Goal: Information Seeking & Learning: Learn about a topic

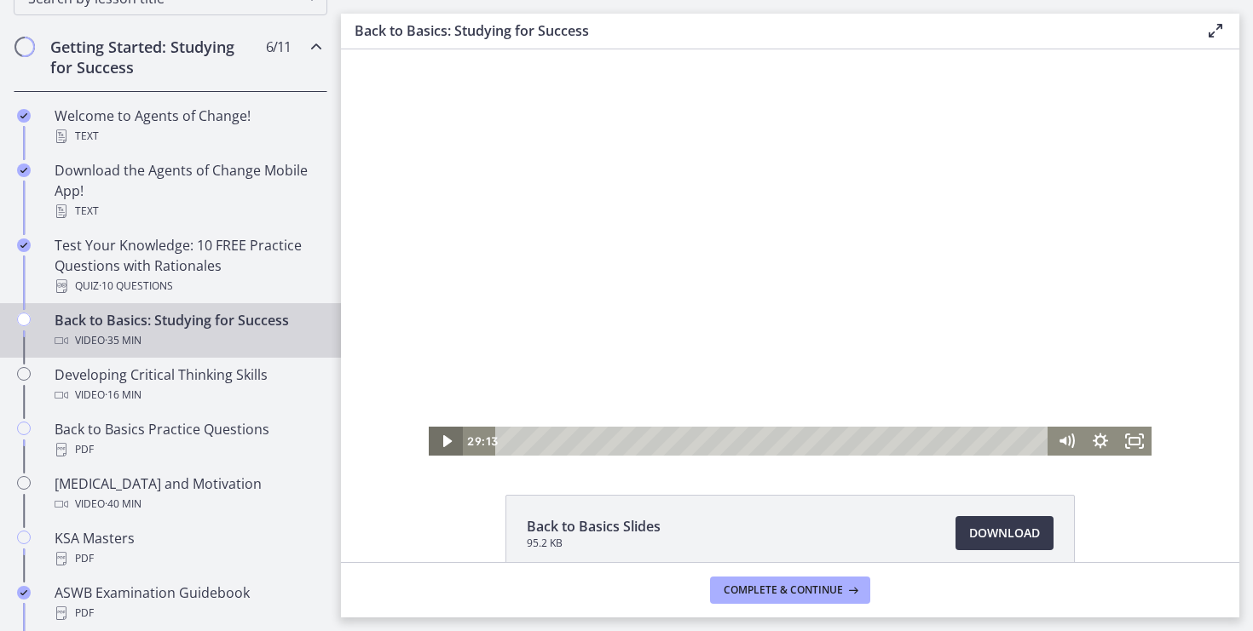
click at [448, 435] on icon "Play Video" at bounding box center [446, 441] width 34 height 29
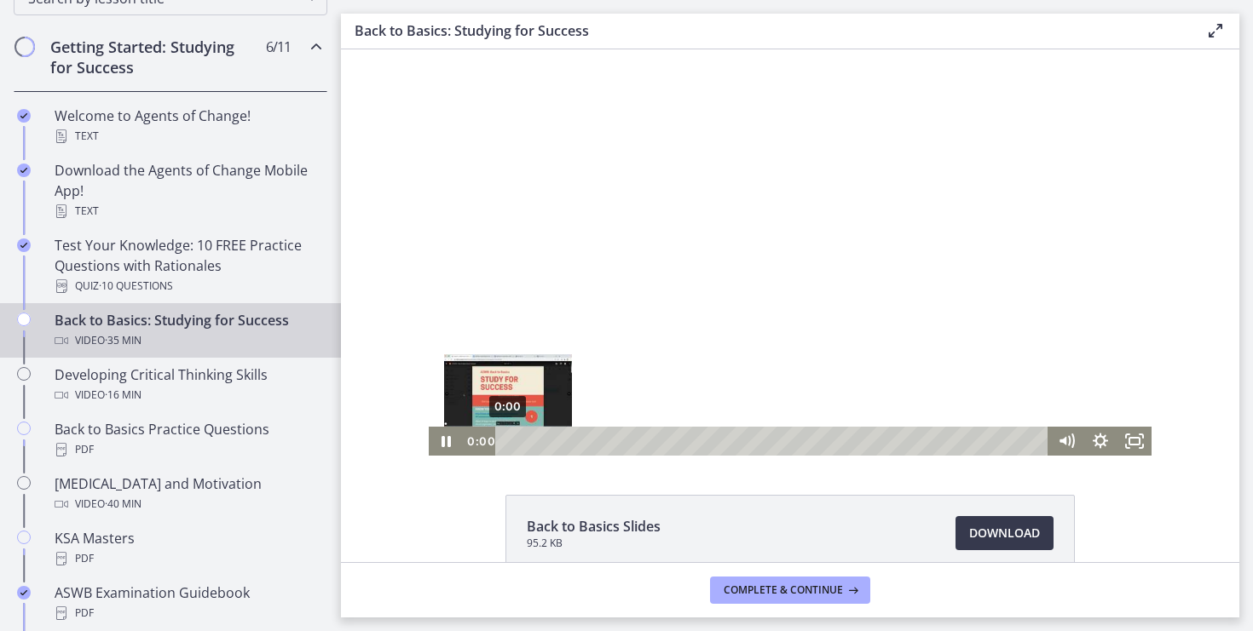
click at [508, 429] on div "0:00" at bounding box center [774, 441] width 533 height 29
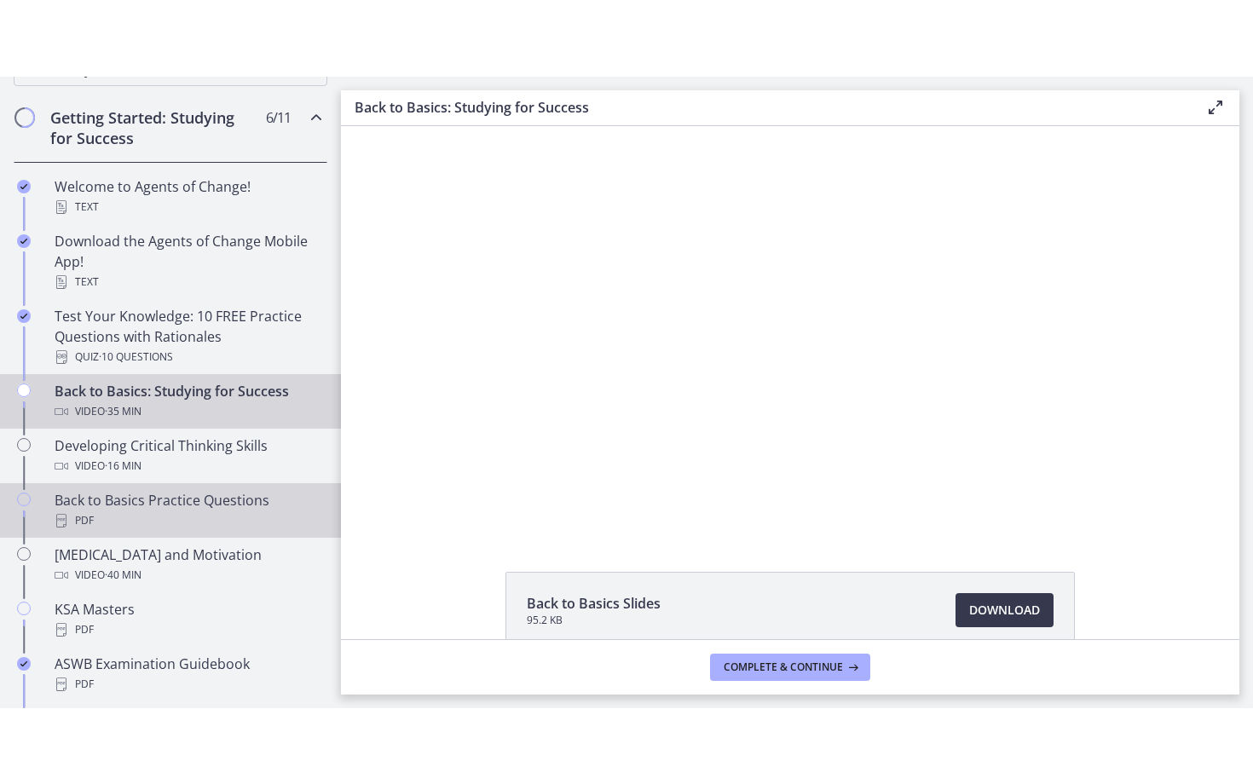
scroll to position [303, 0]
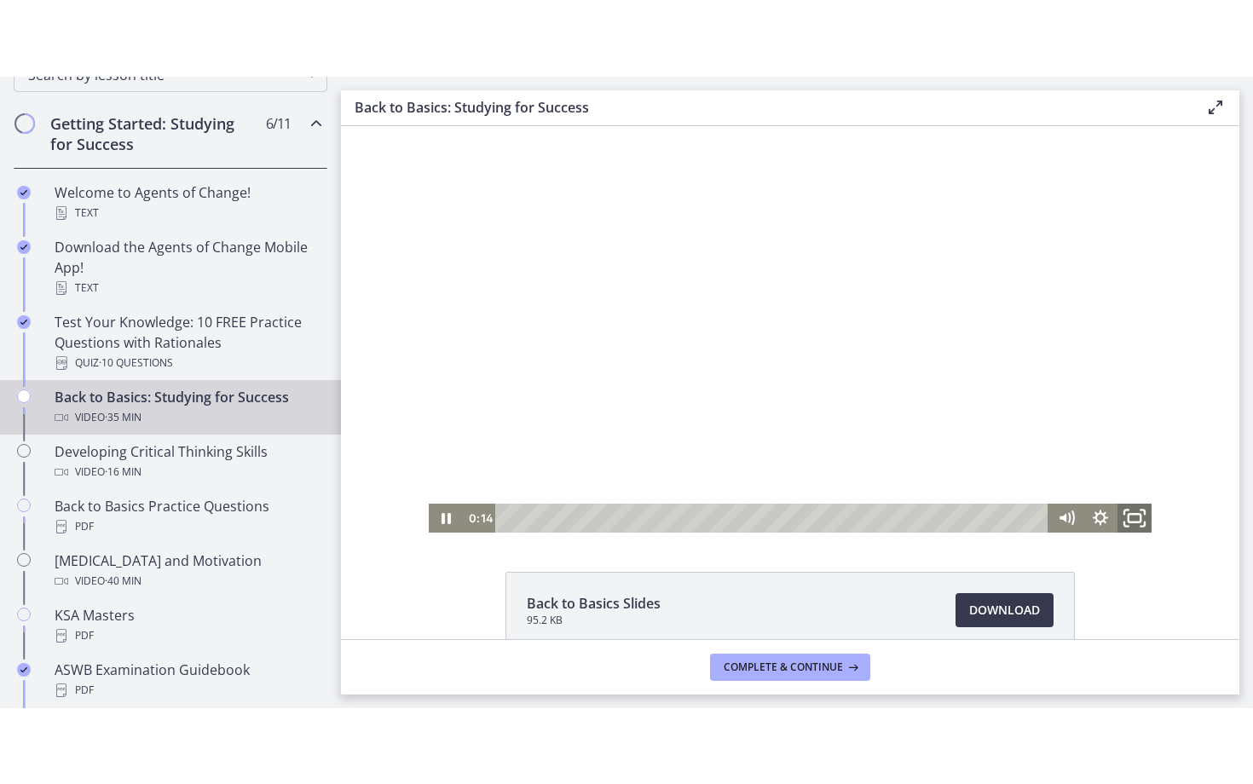
click at [1142, 519] on icon "Fullscreen" at bounding box center [1134, 517] width 41 height 35
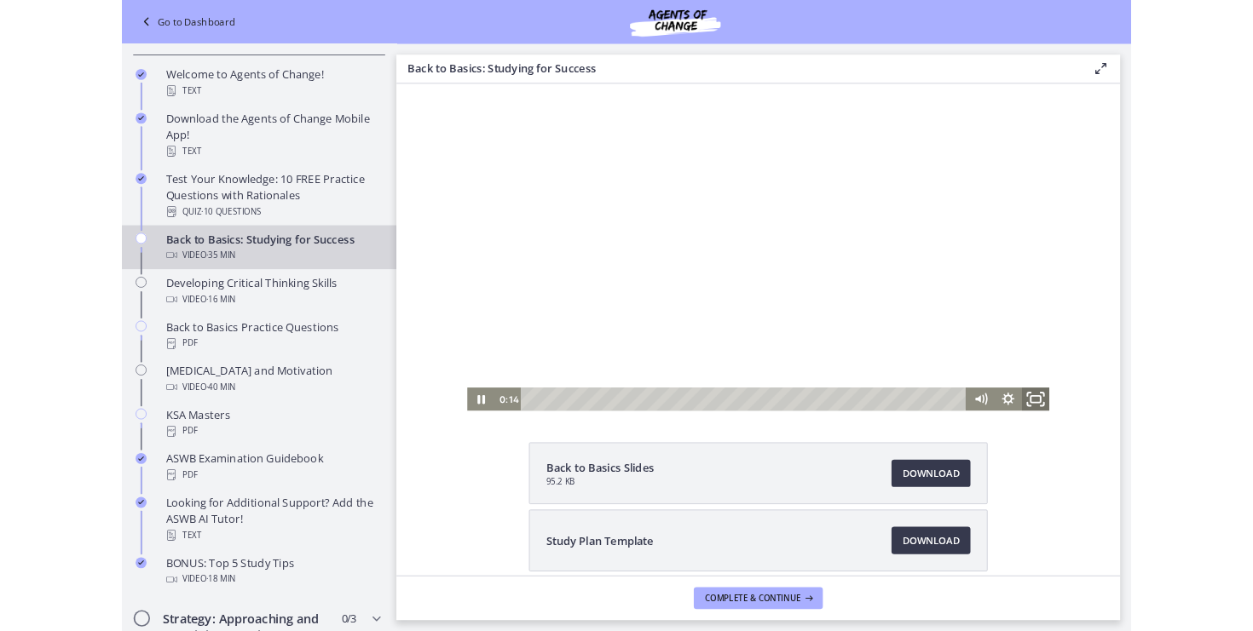
scroll to position [224, 0]
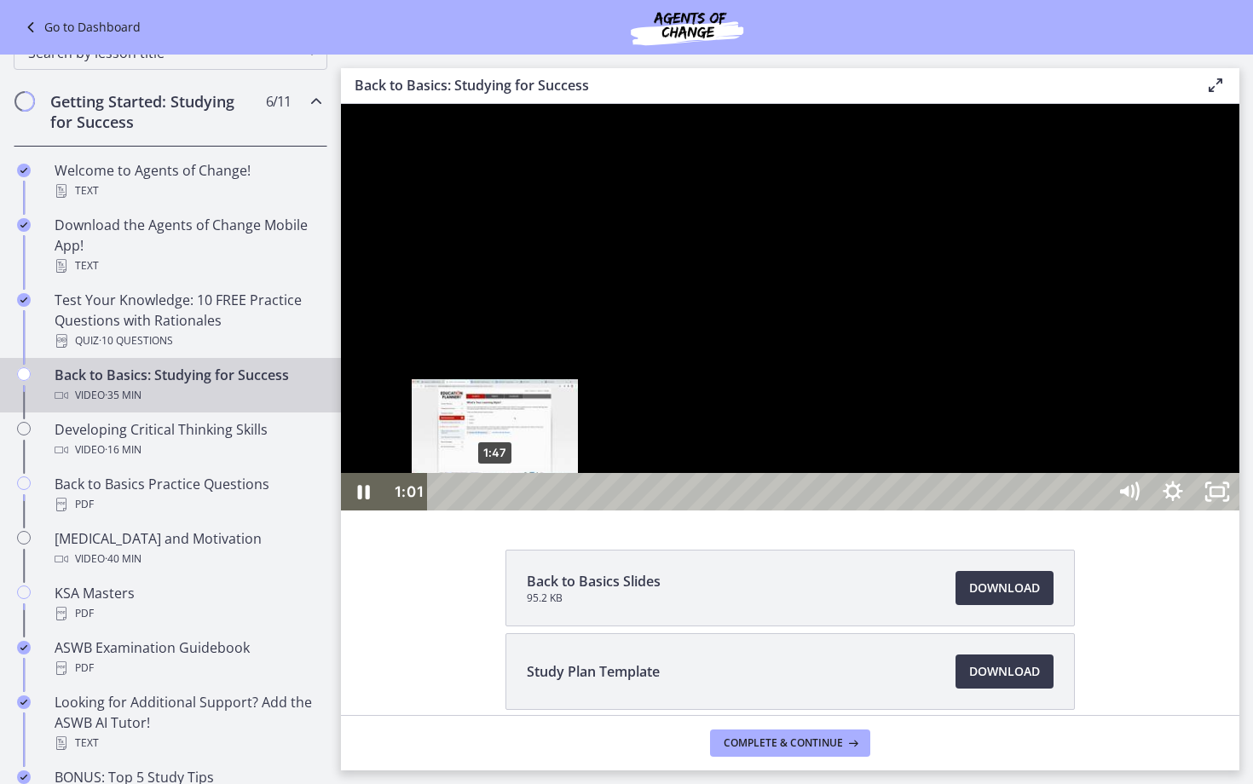
click at [495, 510] on div "1:47" at bounding box center [769, 491] width 651 height 37
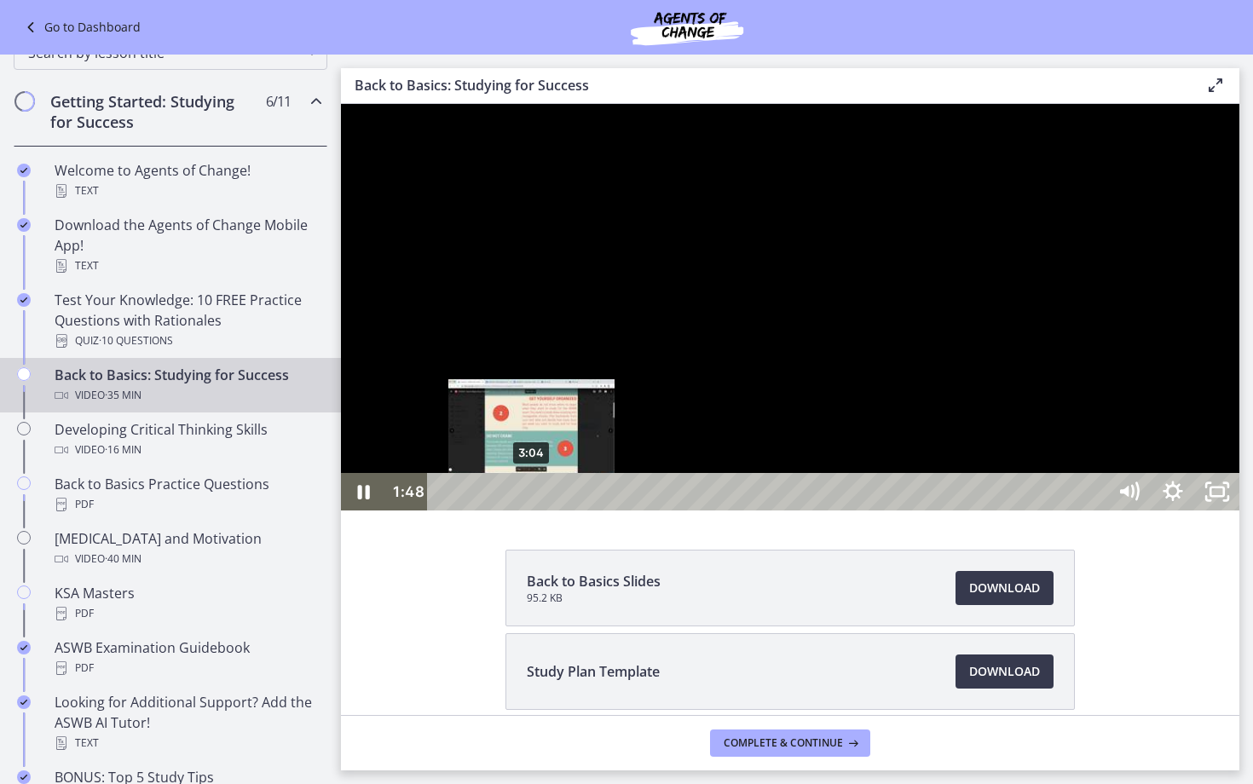
click at [532, 510] on div "3:04" at bounding box center [769, 491] width 651 height 37
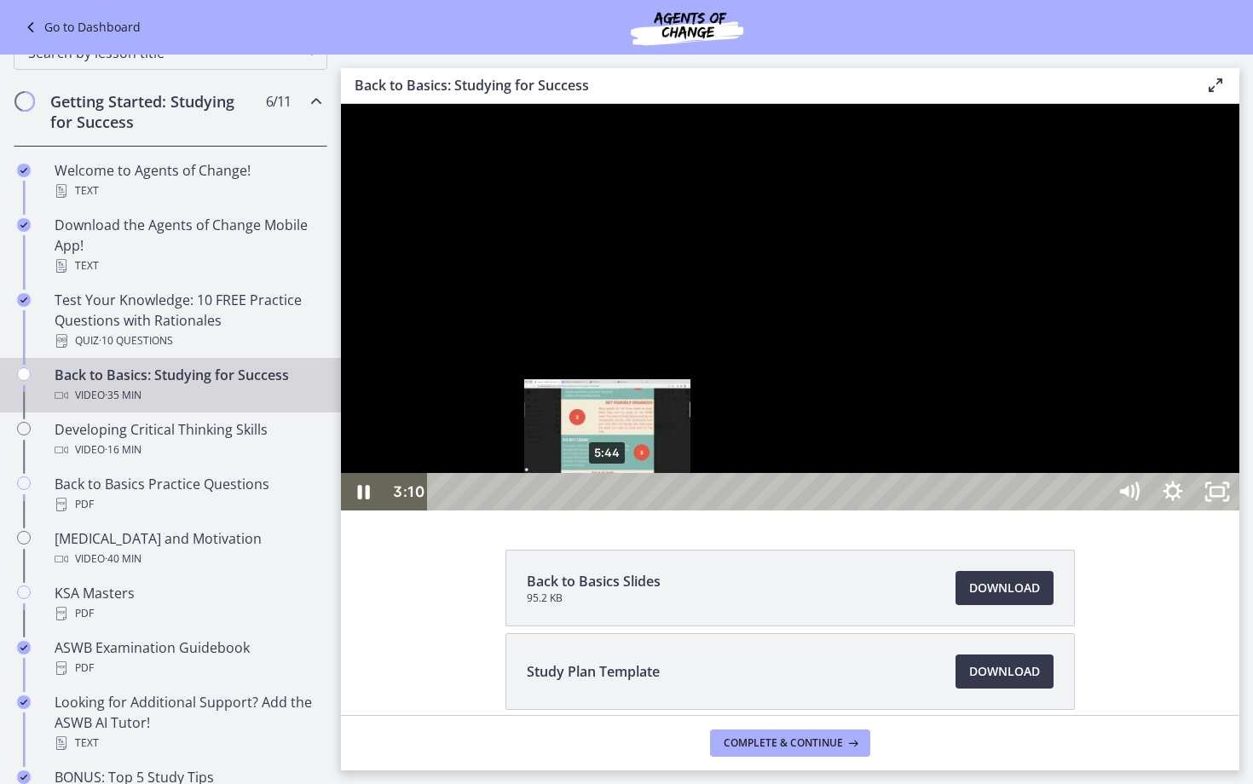
click at [608, 510] on div "5:44" at bounding box center [769, 491] width 651 height 37
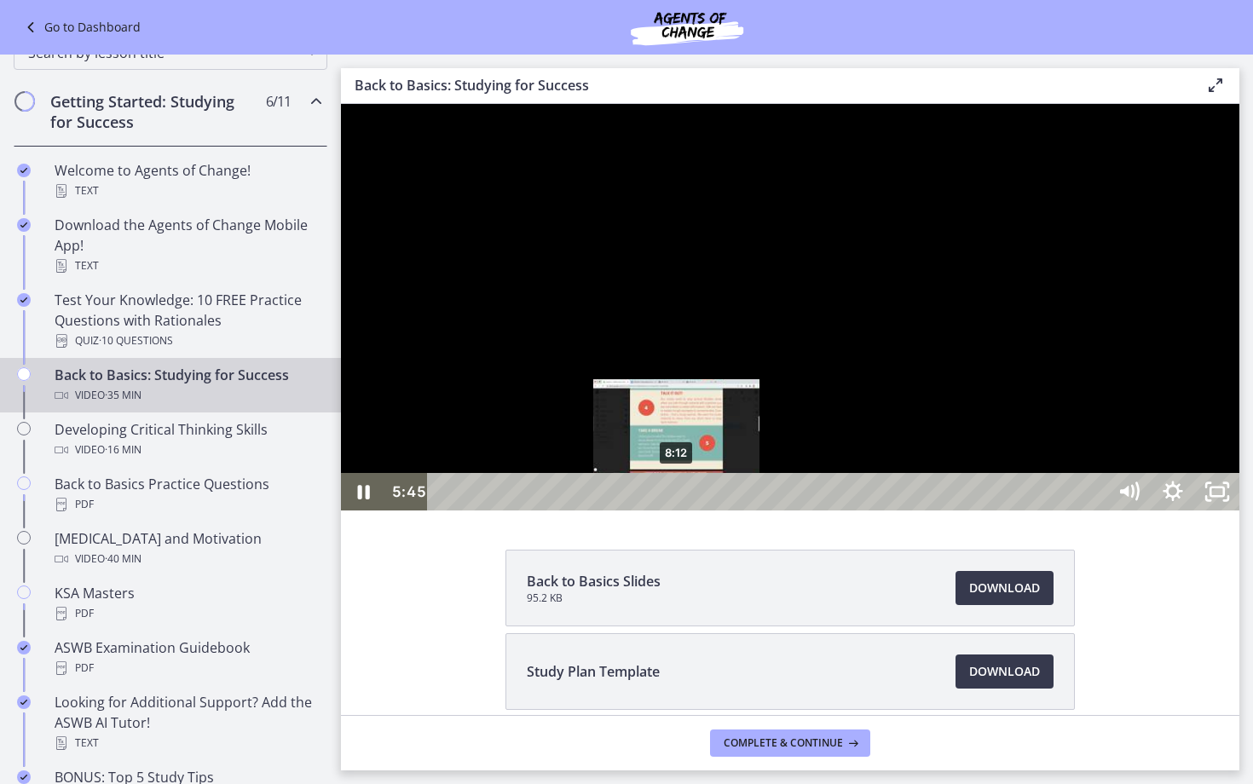
click at [677, 510] on div "8:12" at bounding box center [769, 491] width 651 height 37
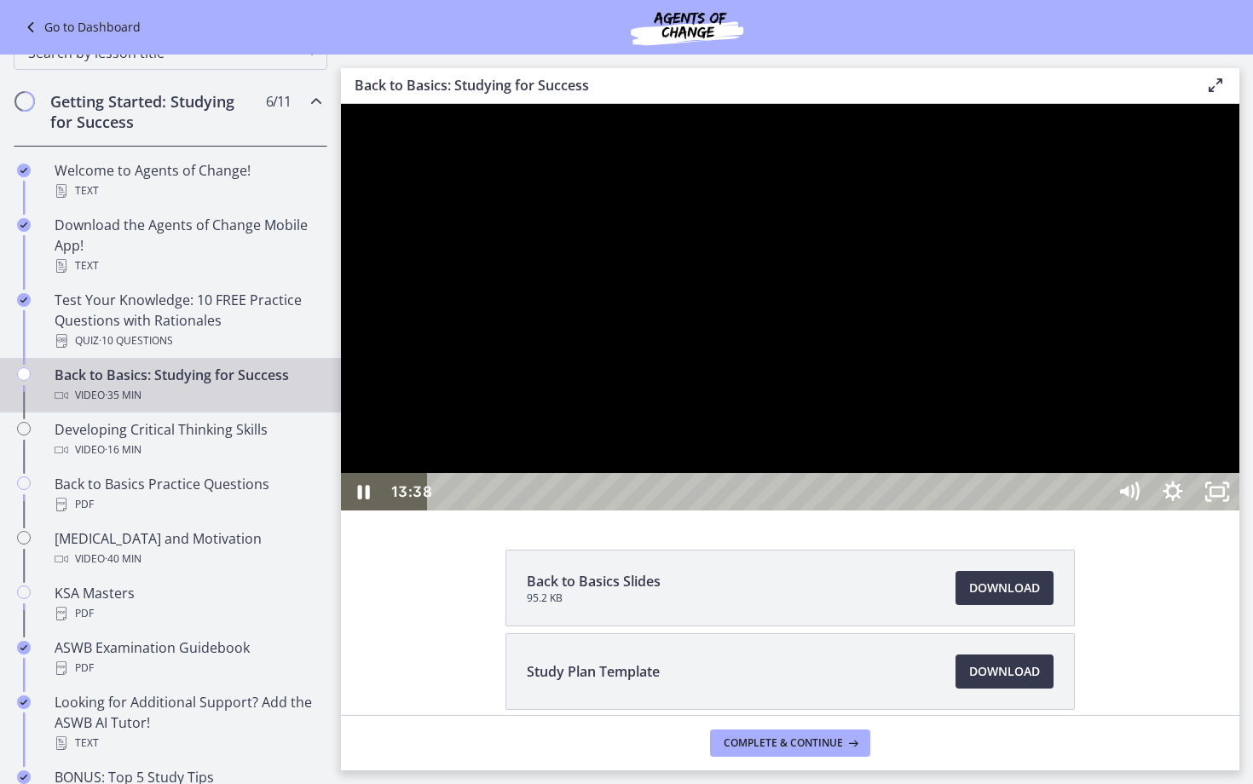
drag, startPoint x: 562, startPoint y: 637, endPoint x: 549, endPoint y: 633, distance: 13.2
click at [523, 510] on div at bounding box center [790, 307] width 898 height 406
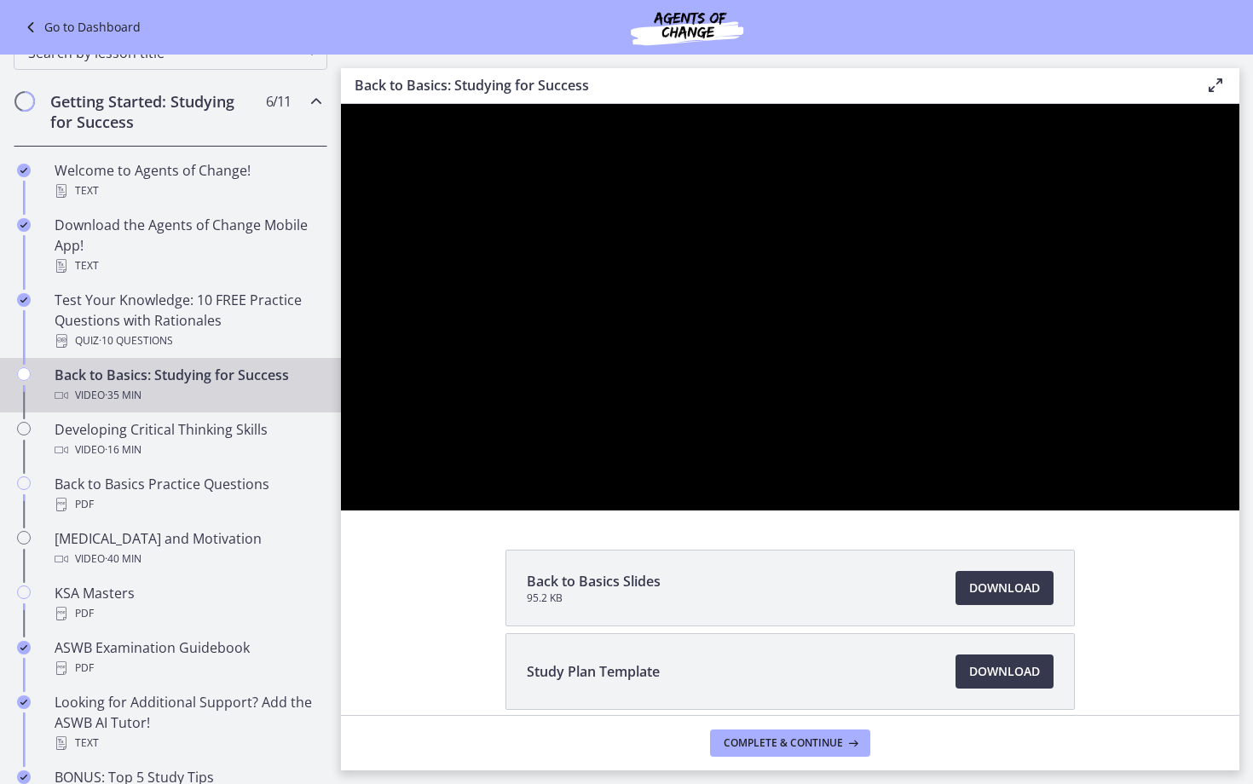
click at [522, 510] on div at bounding box center [790, 307] width 898 height 406
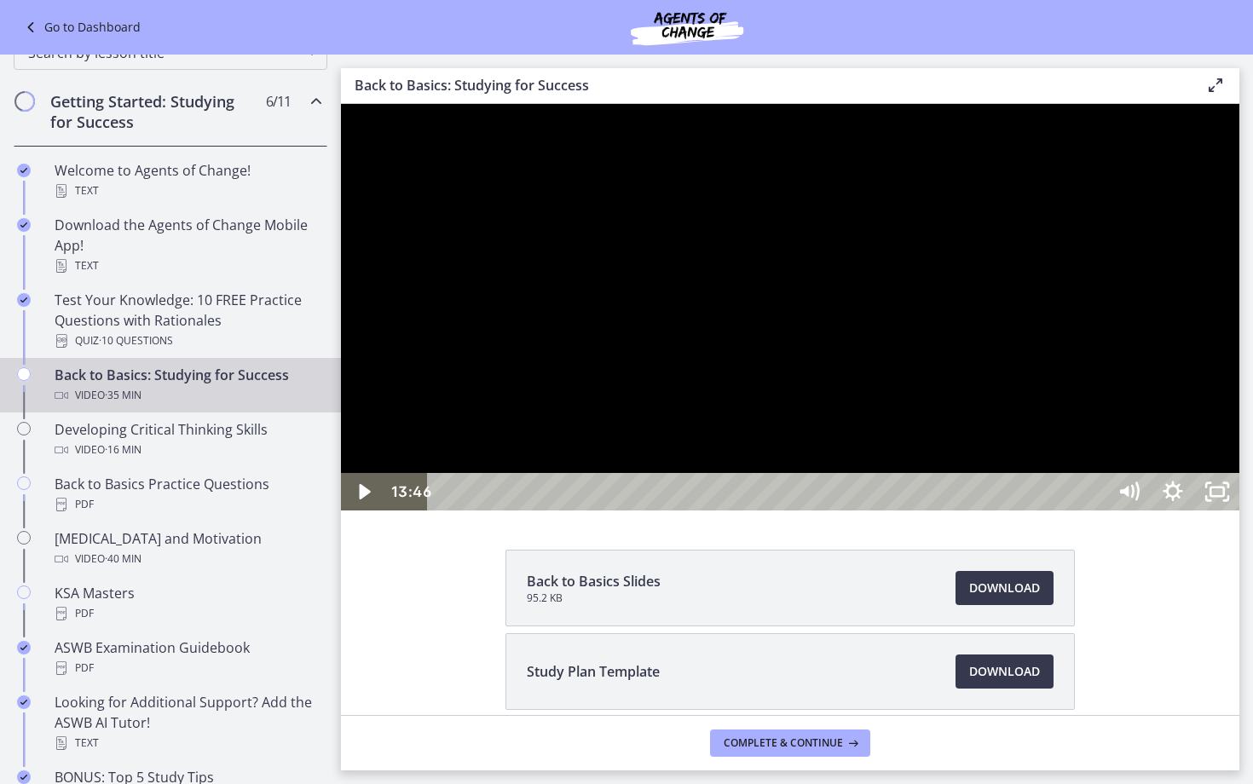
click at [485, 510] on div at bounding box center [790, 307] width 898 height 406
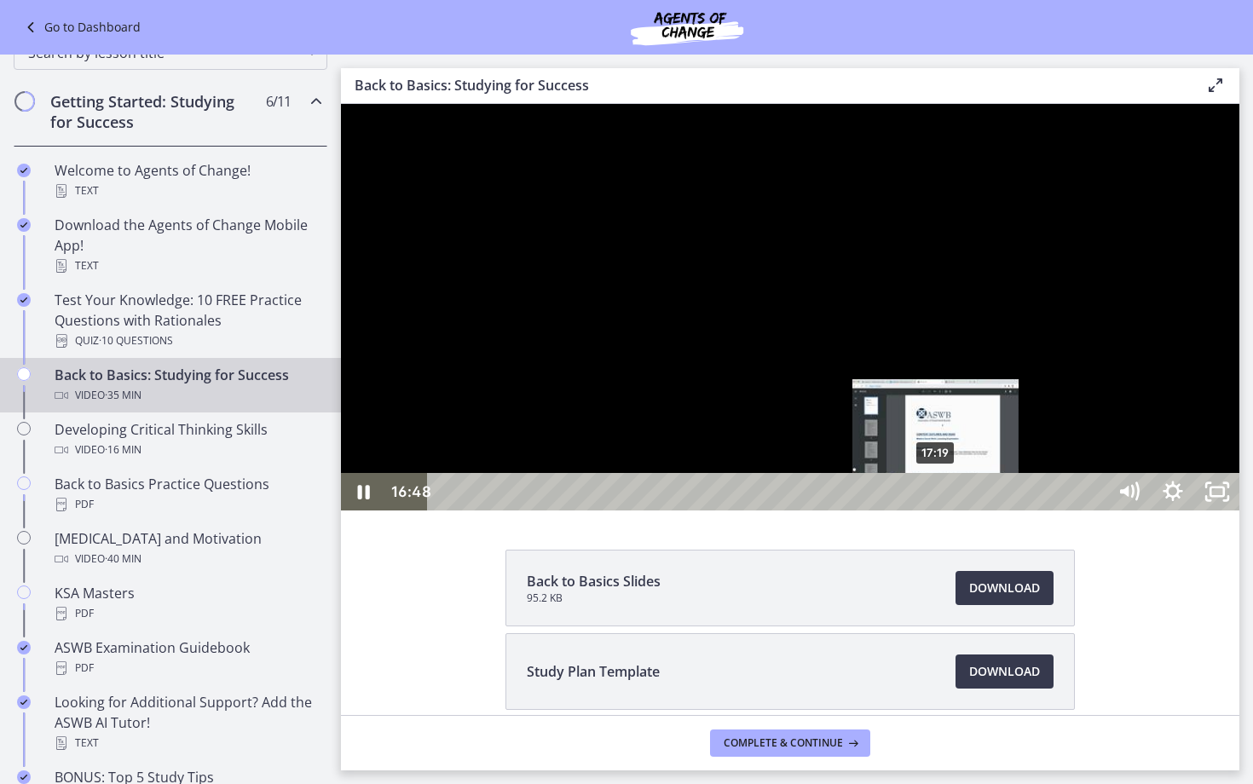
click at [937, 510] on div "17:19" at bounding box center [769, 491] width 651 height 37
click at [943, 510] on div "17:33" at bounding box center [769, 491] width 651 height 37
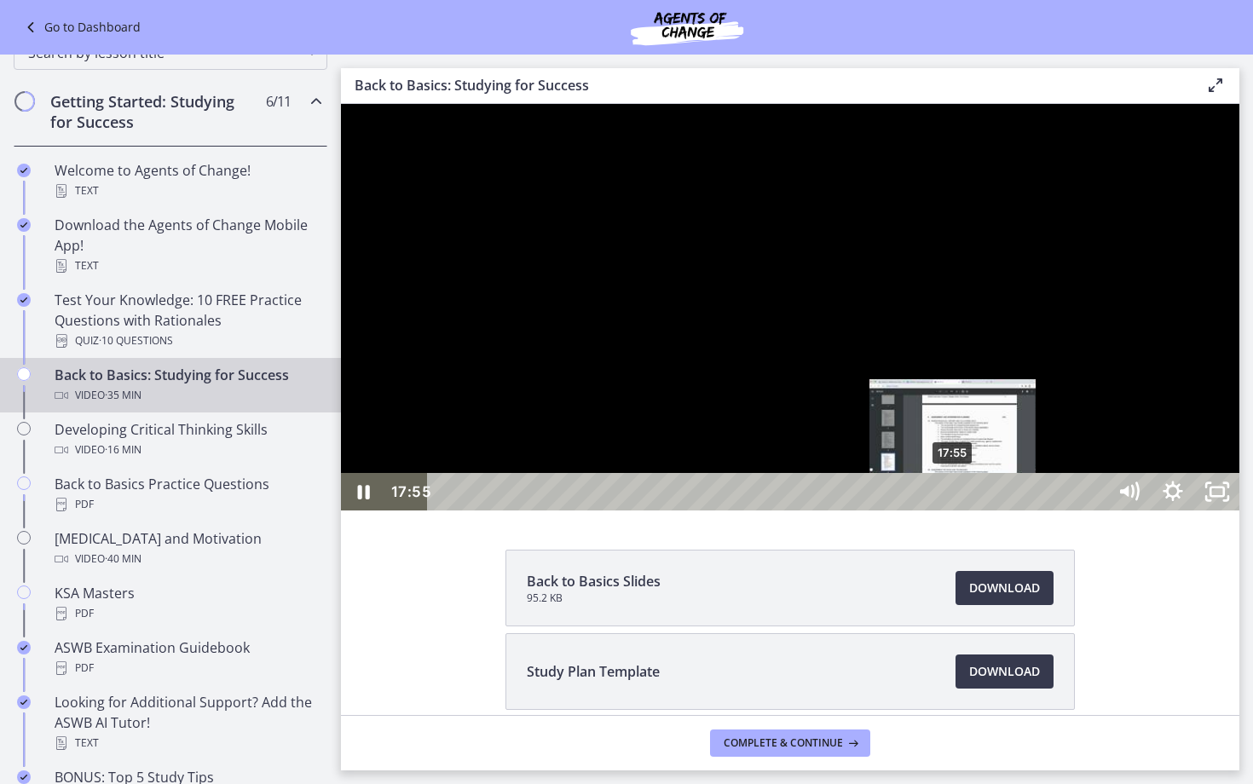
click at [954, 510] on div "17:55" at bounding box center [769, 491] width 651 height 37
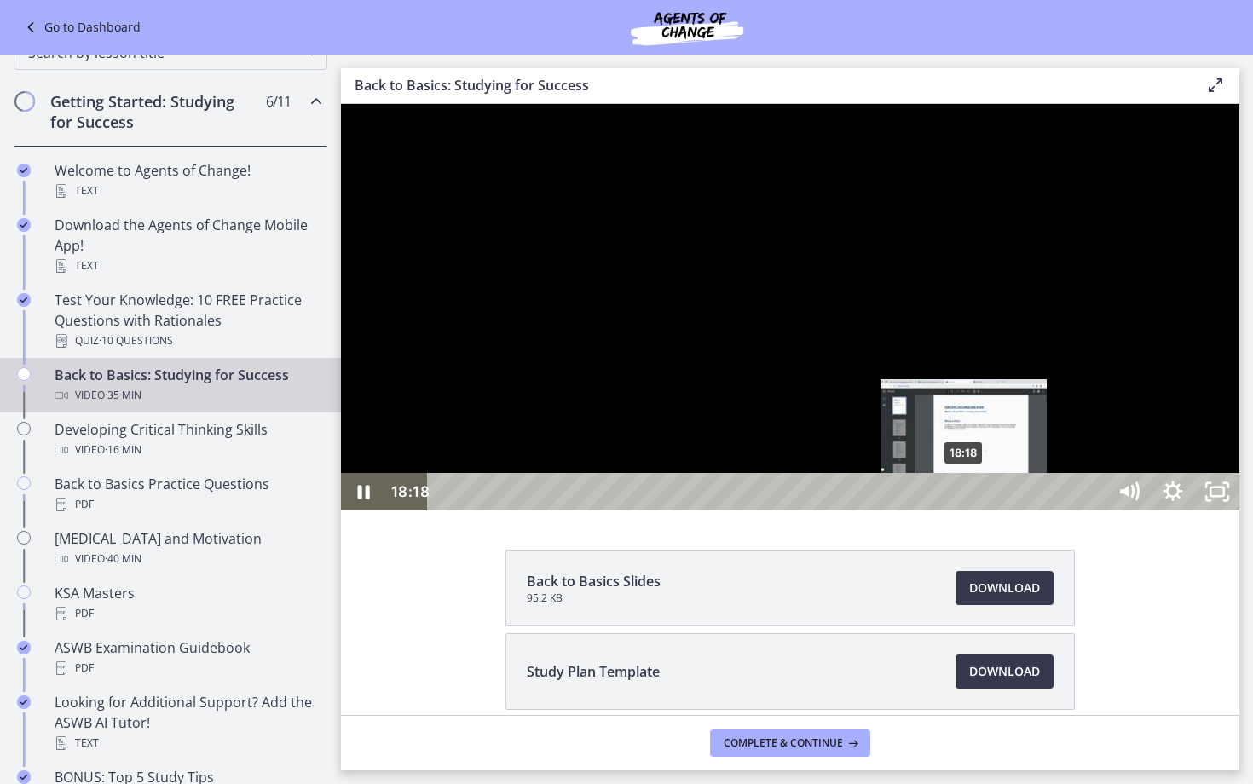
click at [965, 510] on div "18:18" at bounding box center [769, 491] width 651 height 37
click at [970, 499] on div "Playbar" at bounding box center [964, 492] width 13 height 13
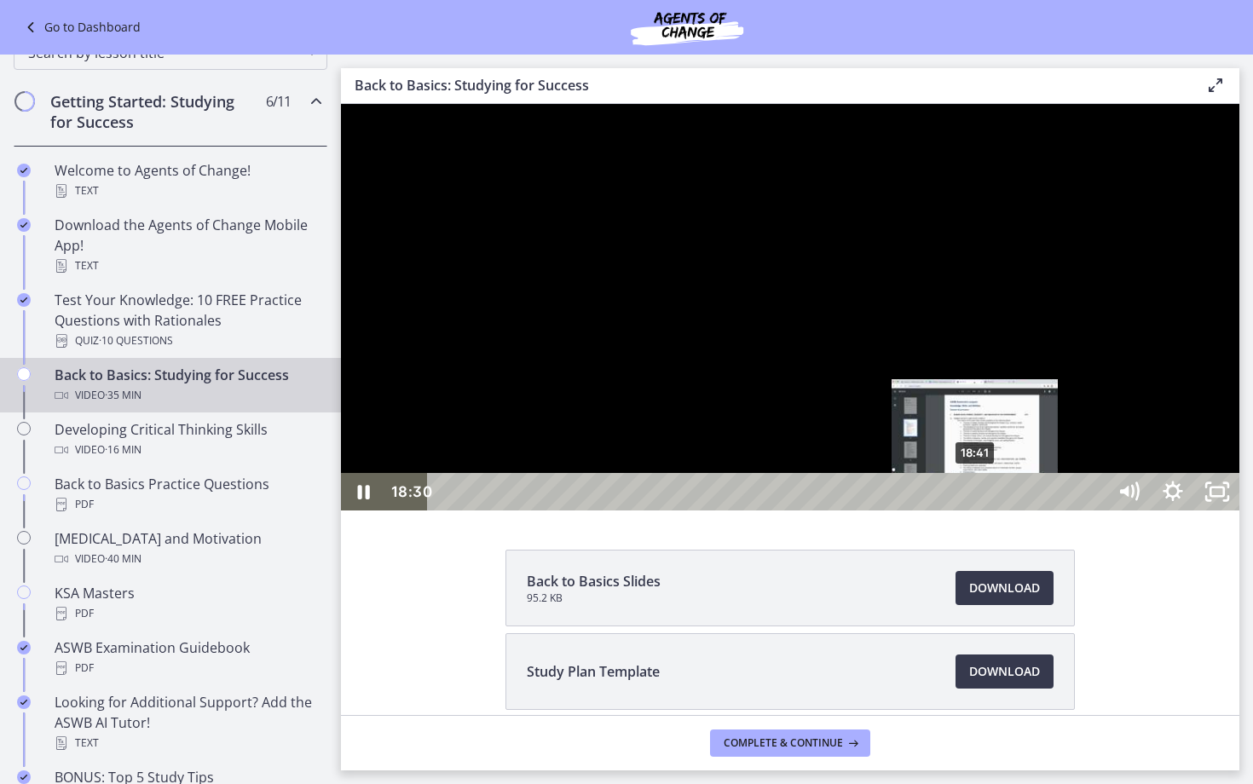
click at [976, 510] on div "18:41" at bounding box center [769, 491] width 651 height 37
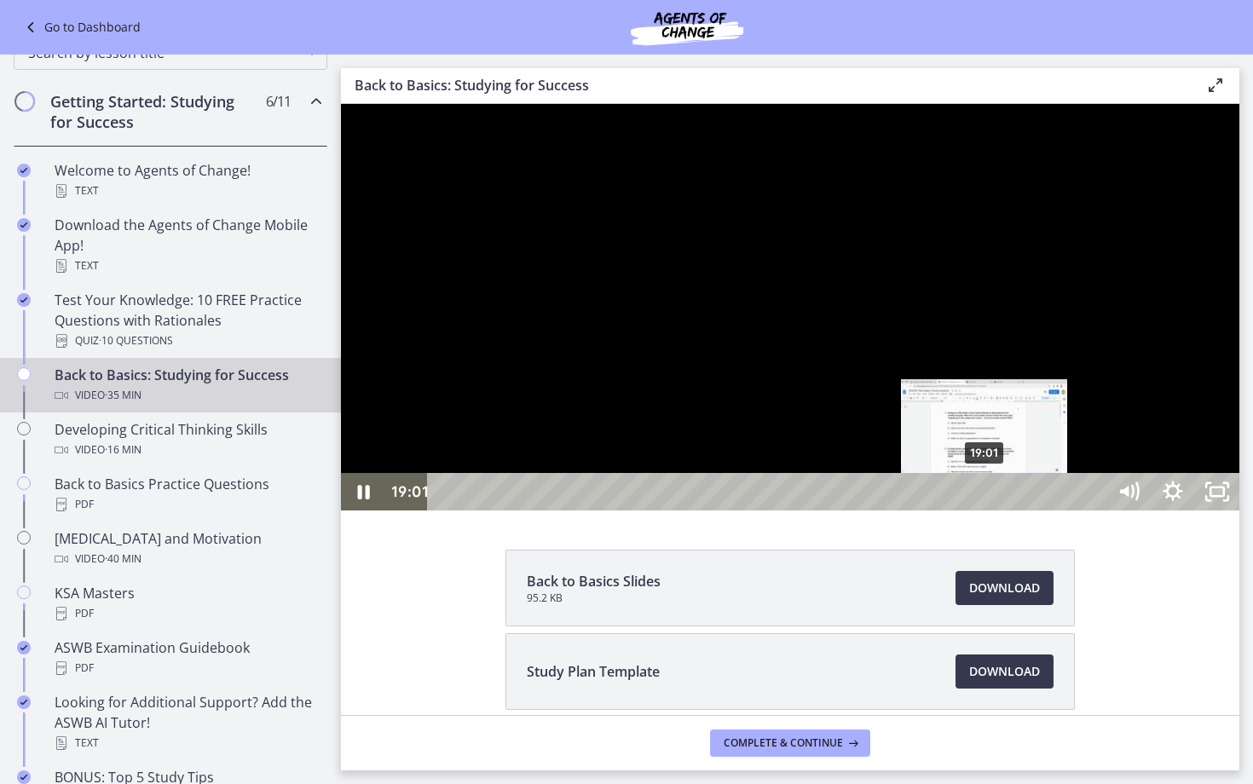
click at [985, 510] on div "19:01" at bounding box center [769, 491] width 651 height 37
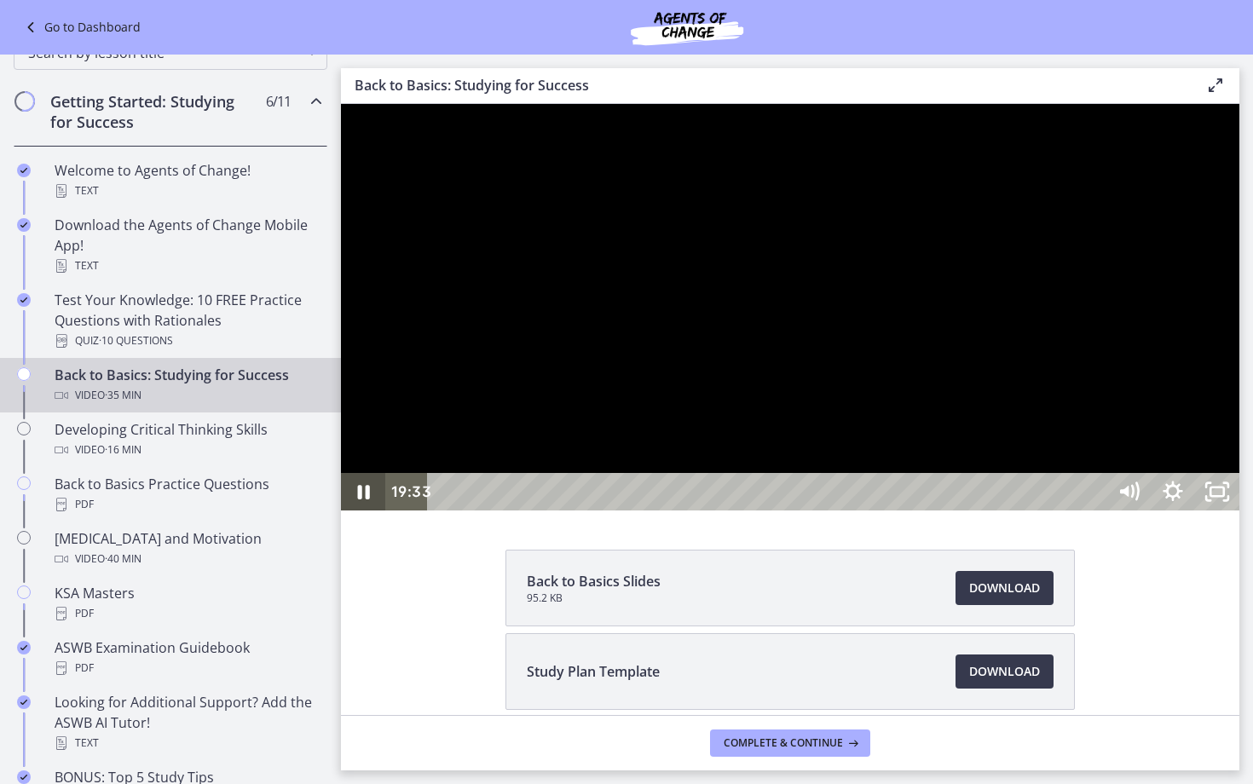
click at [370, 510] on icon "Pause" at bounding box center [363, 491] width 44 height 37
click at [370, 510] on icon "Play Video" at bounding box center [365, 491] width 44 height 37
click at [370, 510] on icon "Pause" at bounding box center [363, 491] width 44 height 37
click at [370, 515] on icon "Play Video" at bounding box center [364, 492] width 53 height 45
click at [370, 510] on icon "Pause" at bounding box center [363, 491] width 44 height 37
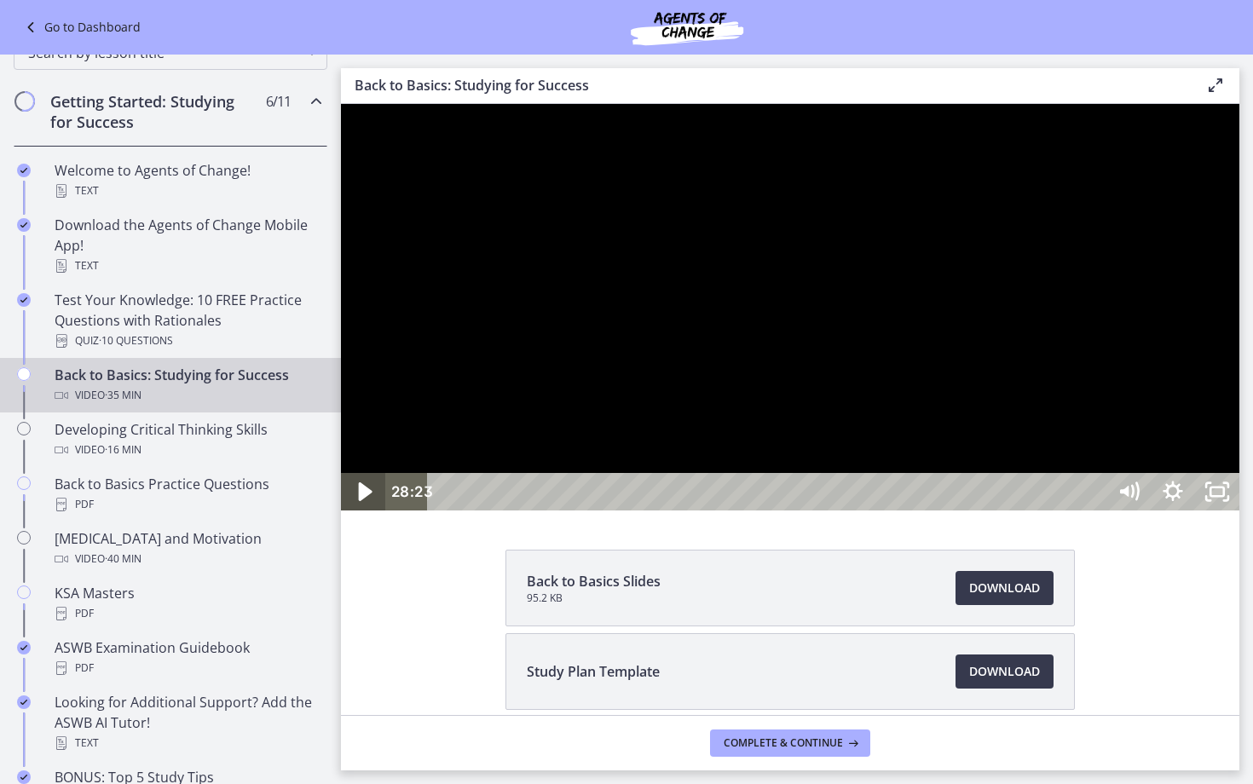
click at [370, 515] on icon "Play Video" at bounding box center [364, 492] width 53 height 45
click at [365, 510] on icon "Pause" at bounding box center [363, 491] width 44 height 37
click at [365, 499] on icon "Play Video" at bounding box center [364, 491] width 11 height 15
drag, startPoint x: 387, startPoint y: 862, endPoint x: 376, endPoint y: 862, distance: 11.1
click at [378, 510] on div "31:42 18:31" at bounding box center [790, 491] width 898 height 37
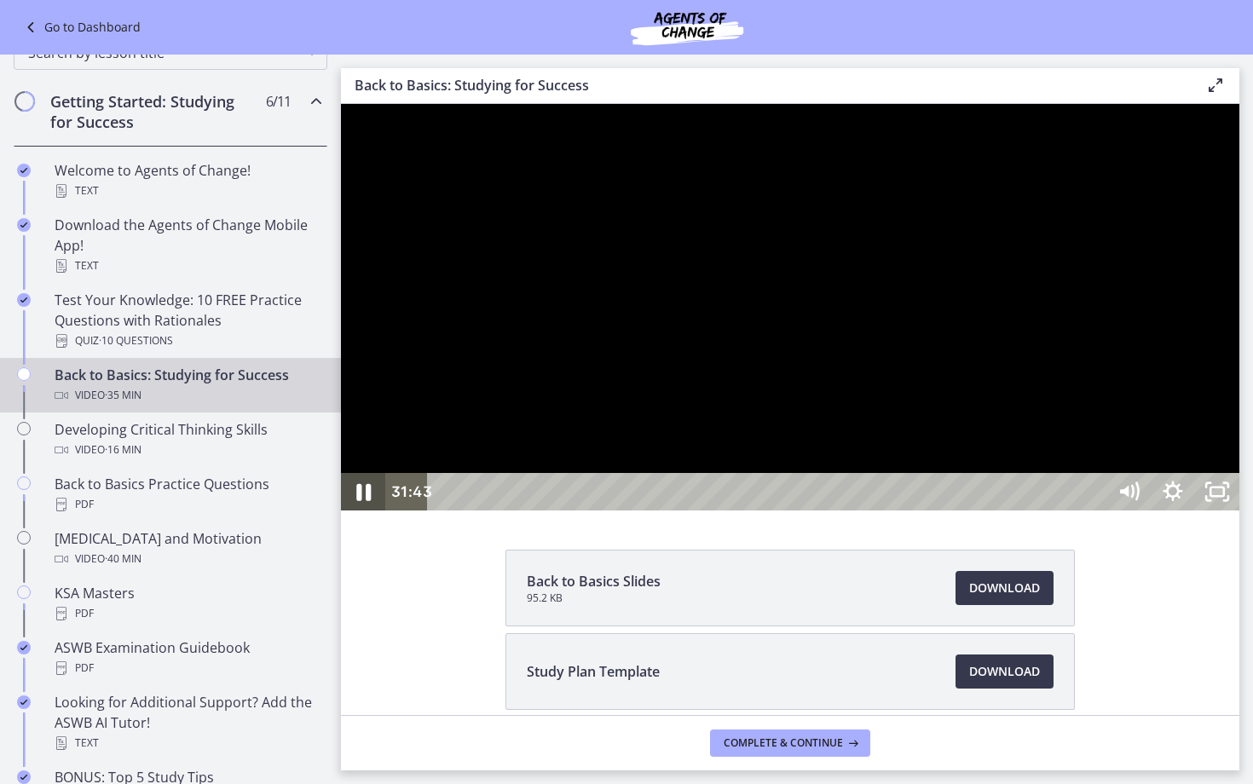
click at [376, 515] on icon "Pause" at bounding box center [363, 492] width 53 height 45
click at [376, 515] on icon "Play Video" at bounding box center [364, 492] width 53 height 45
click at [353, 515] on icon "Pause" at bounding box center [363, 492] width 53 height 45
click at [353, 510] on icon "Play Video" at bounding box center [365, 491] width 44 height 37
click at [353, 515] on icon "Pause" at bounding box center [363, 492] width 53 height 45
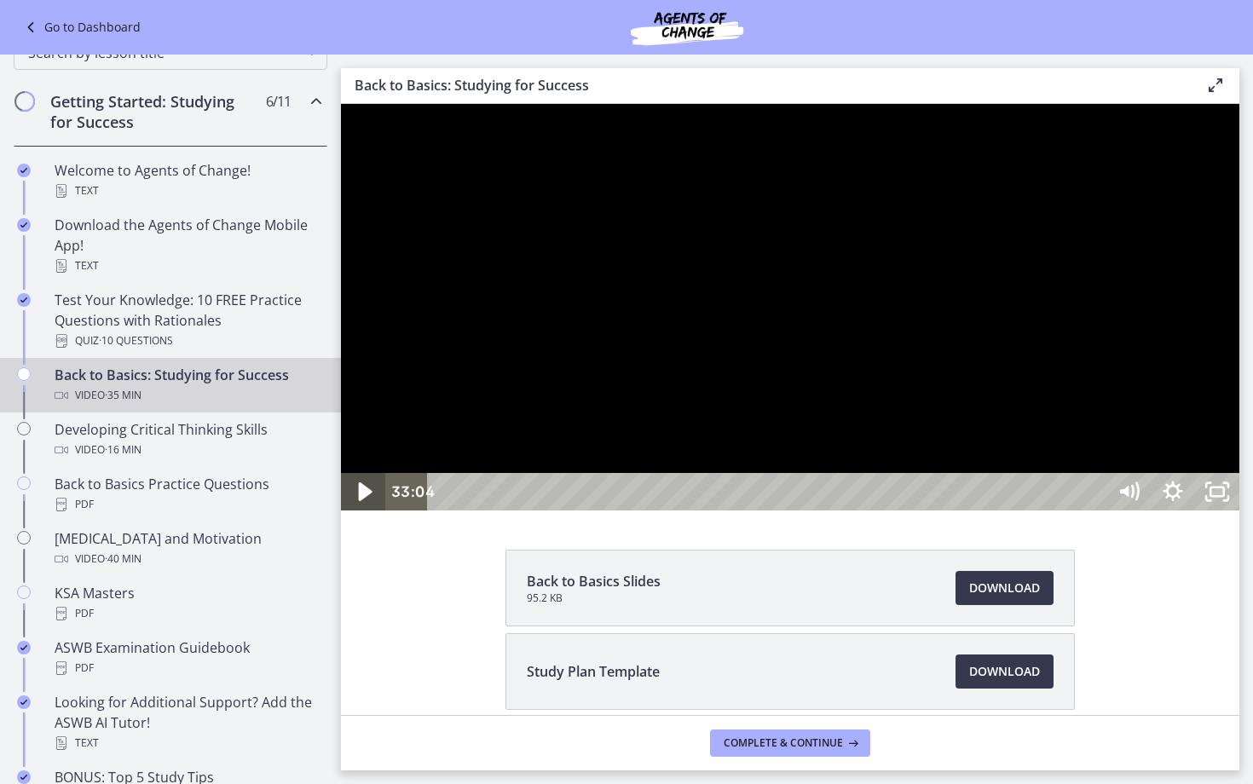
click at [353, 515] on icon "Play Video" at bounding box center [364, 492] width 53 height 45
click at [353, 510] on icon "Pause" at bounding box center [363, 491] width 44 height 37
click at [353, 515] on icon "Play Video" at bounding box center [364, 492] width 53 height 45
click at [353, 515] on icon "Pause" at bounding box center [363, 492] width 53 height 45
click at [353, 510] on icon "Play Video" at bounding box center [365, 491] width 44 height 37
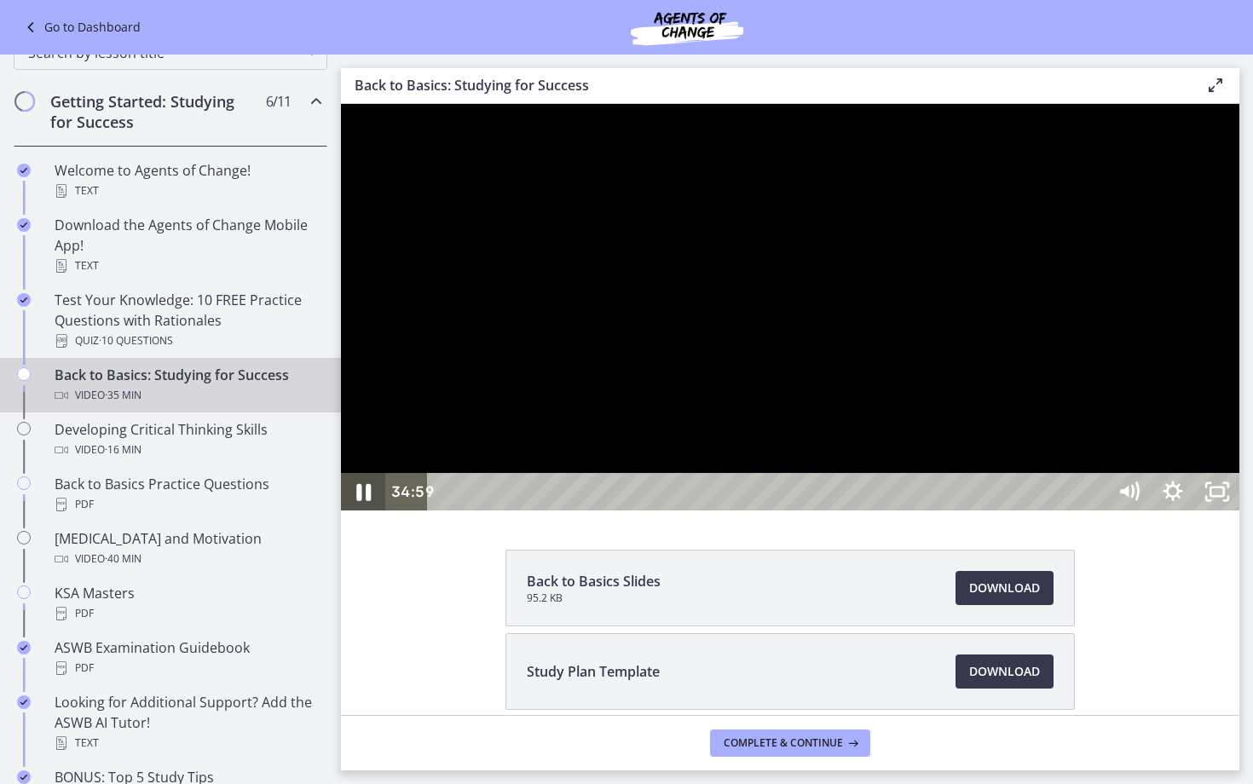
click at [353, 515] on icon "Pause" at bounding box center [363, 492] width 53 height 45
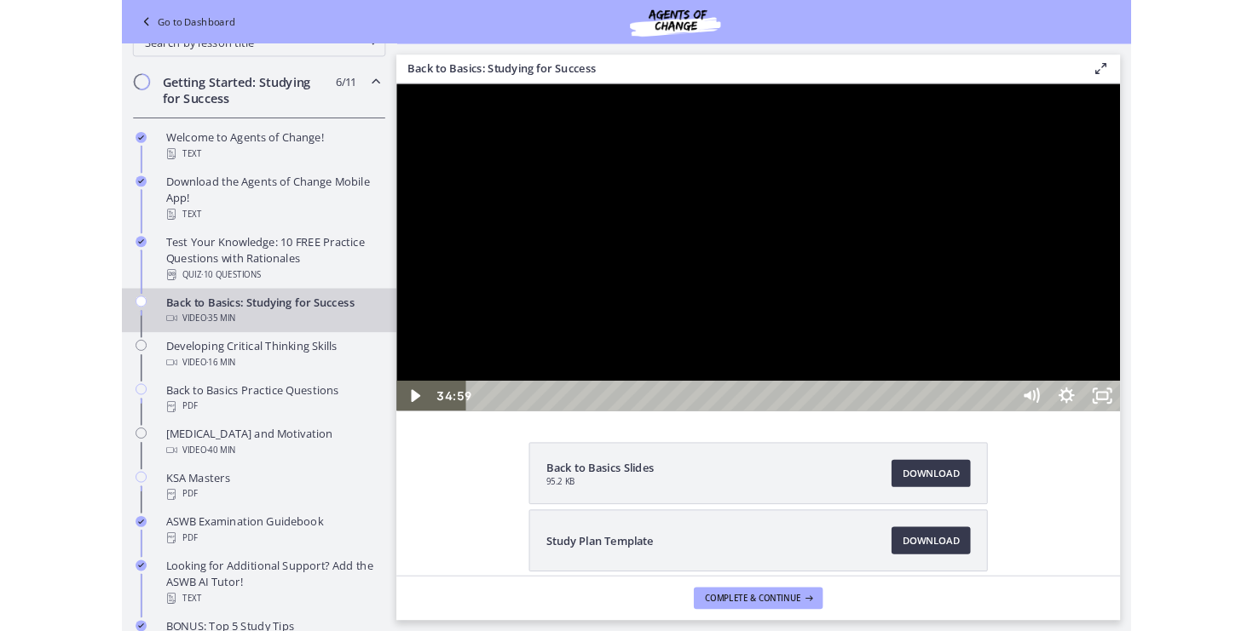
scroll to position [303, 0]
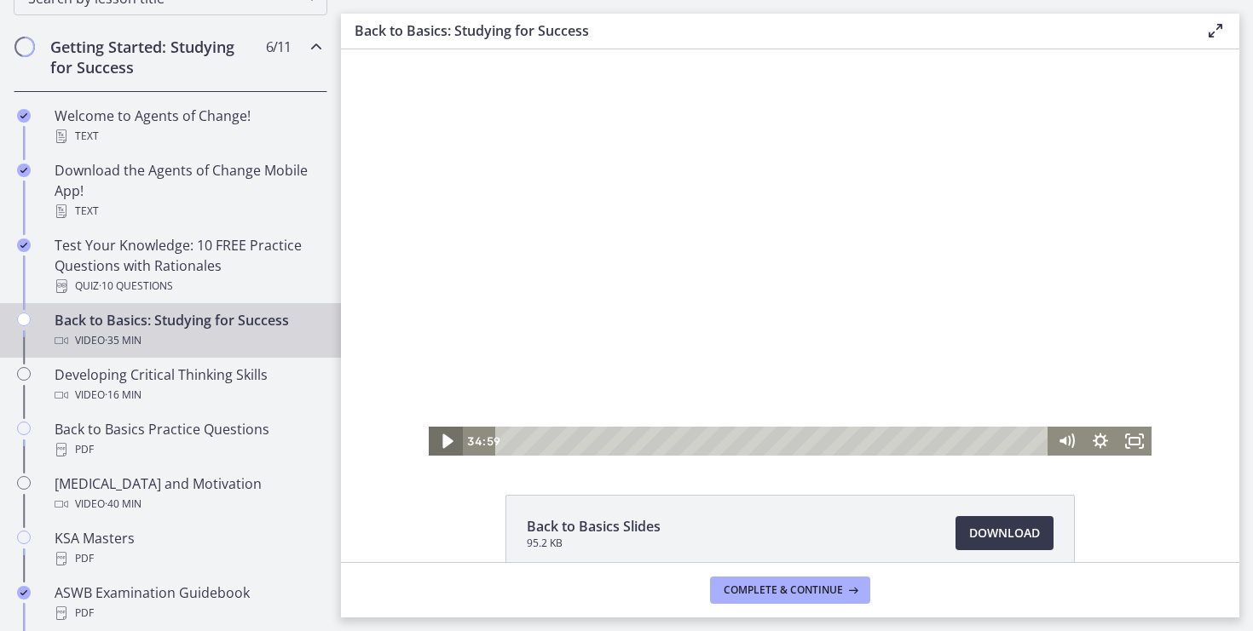
click at [446, 442] on icon "Play Video" at bounding box center [447, 442] width 10 height 14
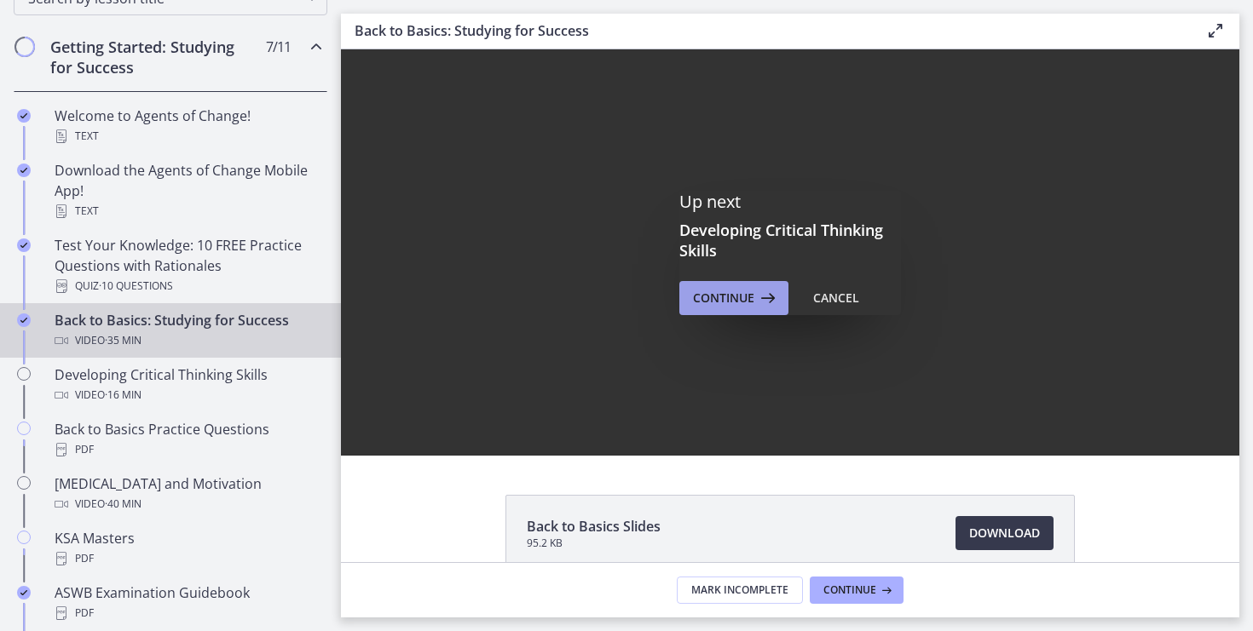
scroll to position [0, 0]
click at [729, 297] on span "Continue" at bounding box center [723, 298] width 61 height 20
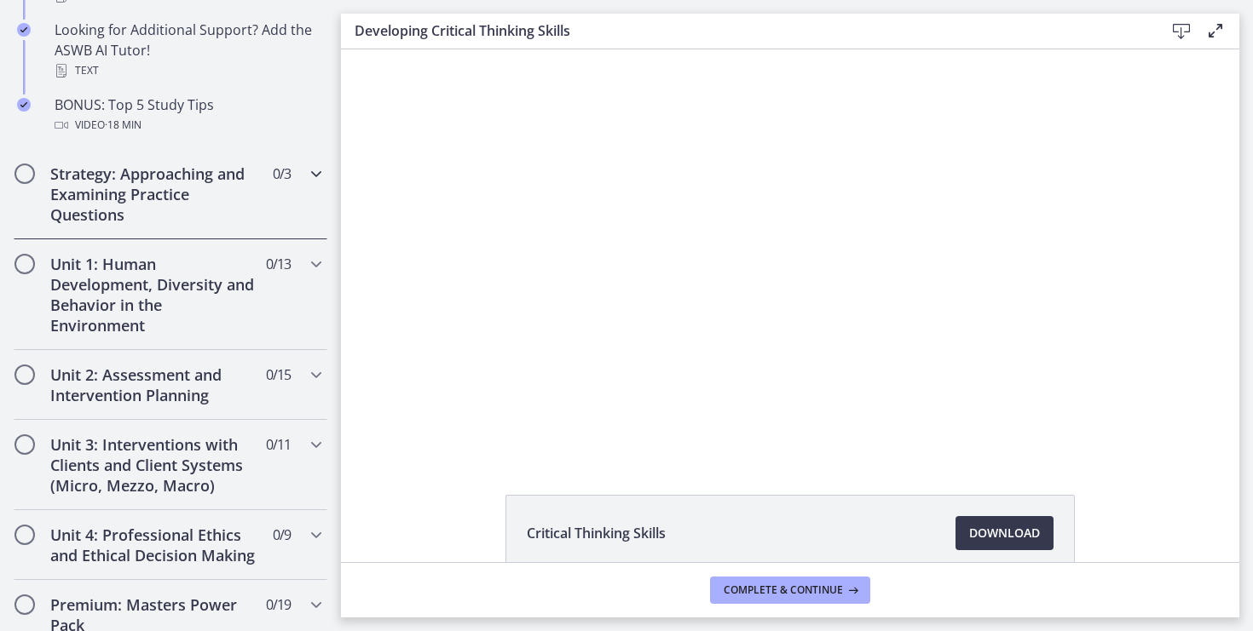
scroll to position [929, 0]
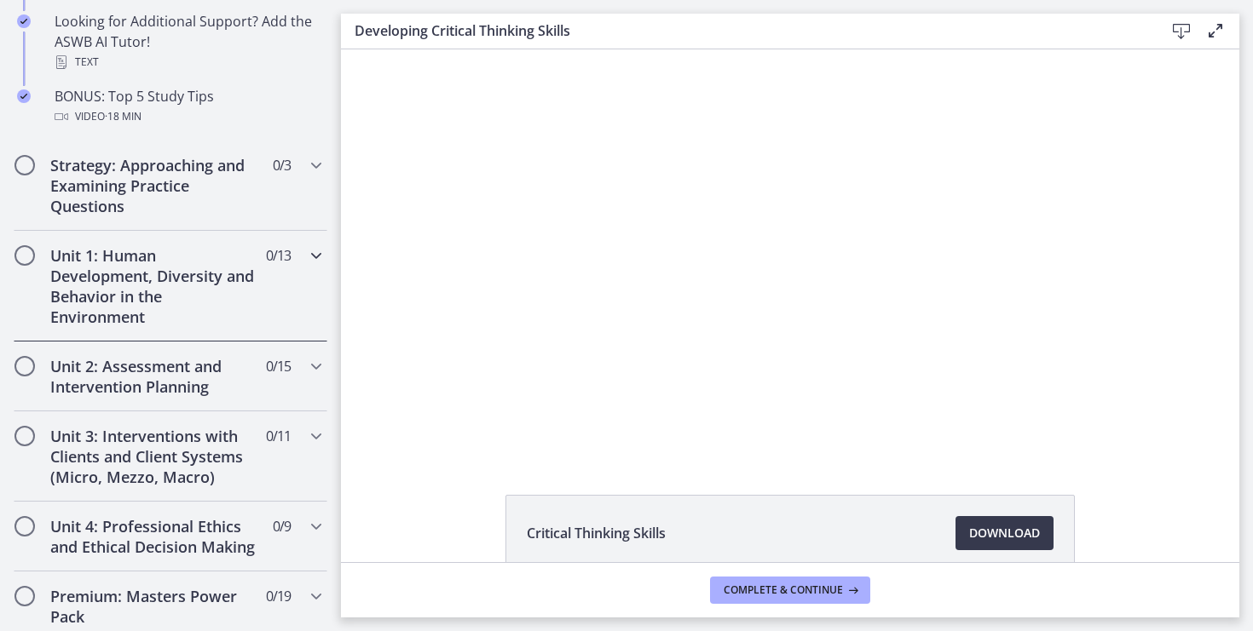
click at [93, 255] on h2 "Unit 1: Human Development, Diversity and Behavior in the Environment" at bounding box center [154, 286] width 208 height 82
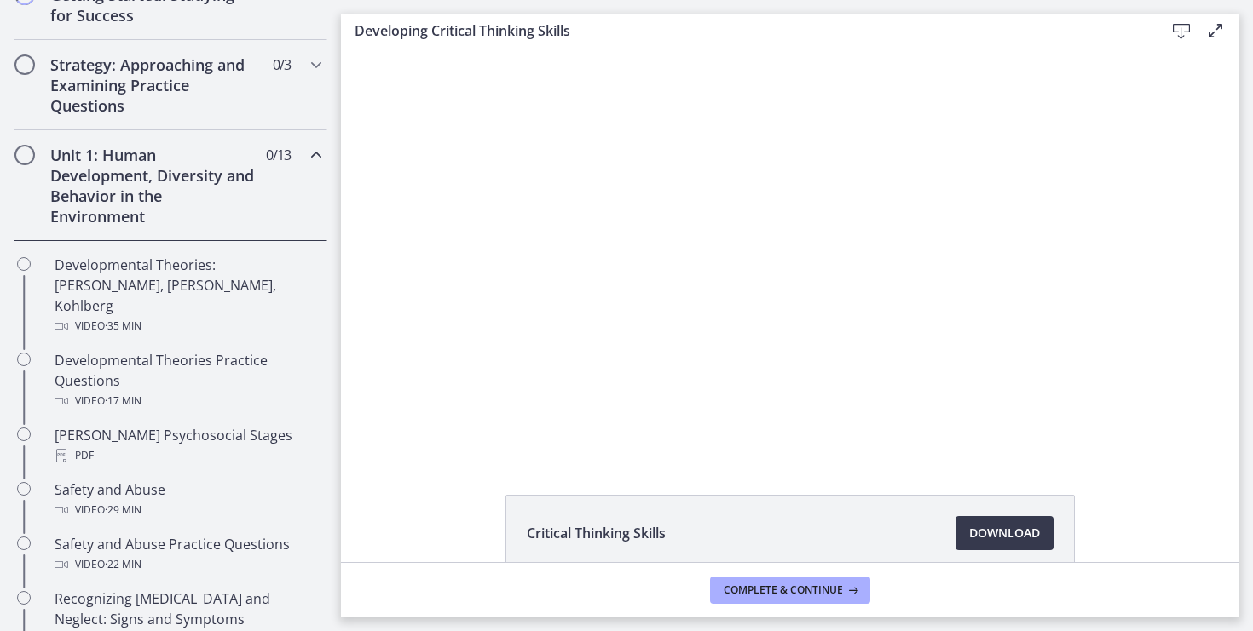
scroll to position [361, 0]
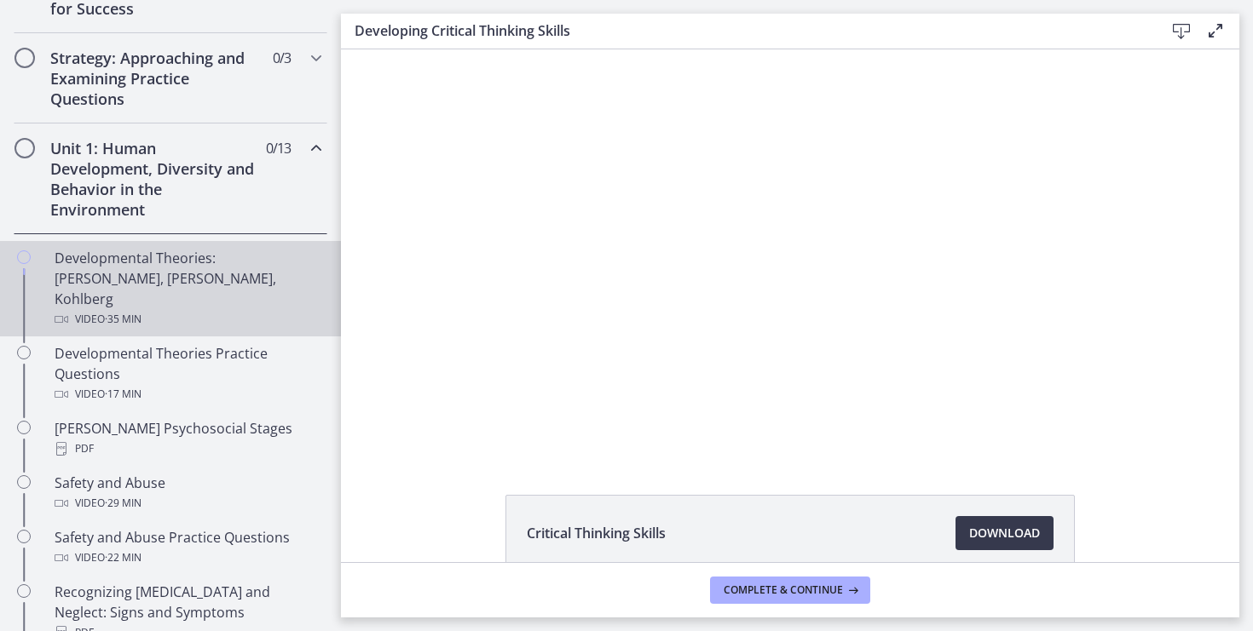
click at [157, 276] on div "Developmental Theories: [PERSON_NAME], [PERSON_NAME], Kohlberg Video · 35 min" at bounding box center [188, 289] width 266 height 82
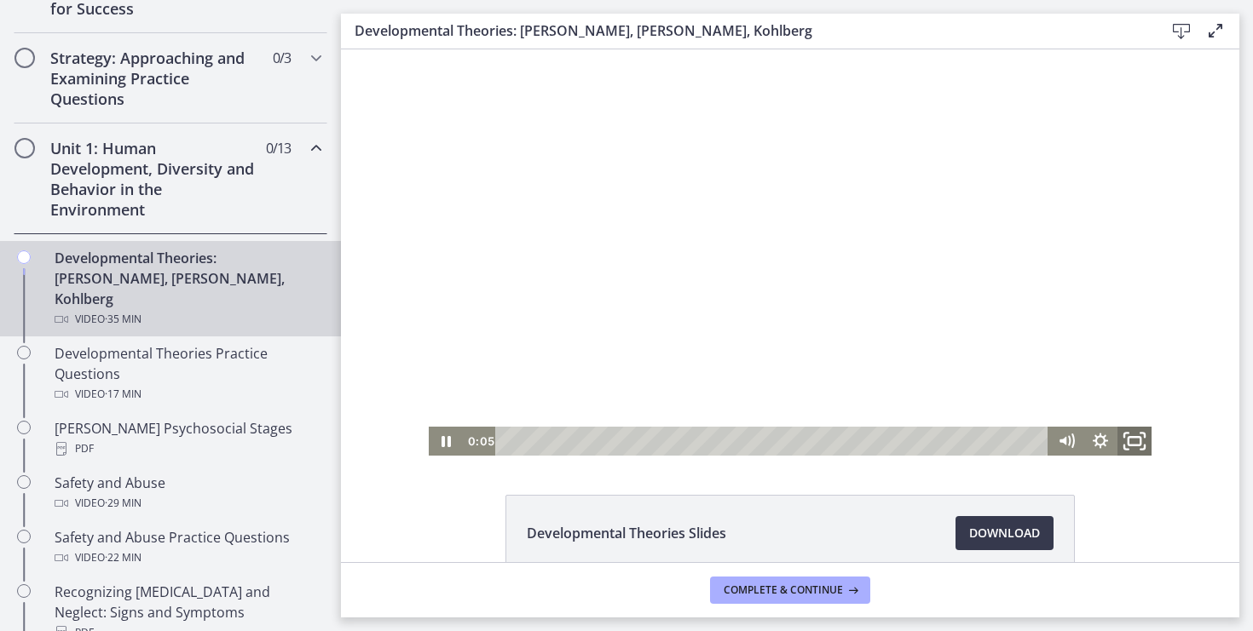
click at [1144, 447] on icon "Fullscreen" at bounding box center [1134, 441] width 41 height 35
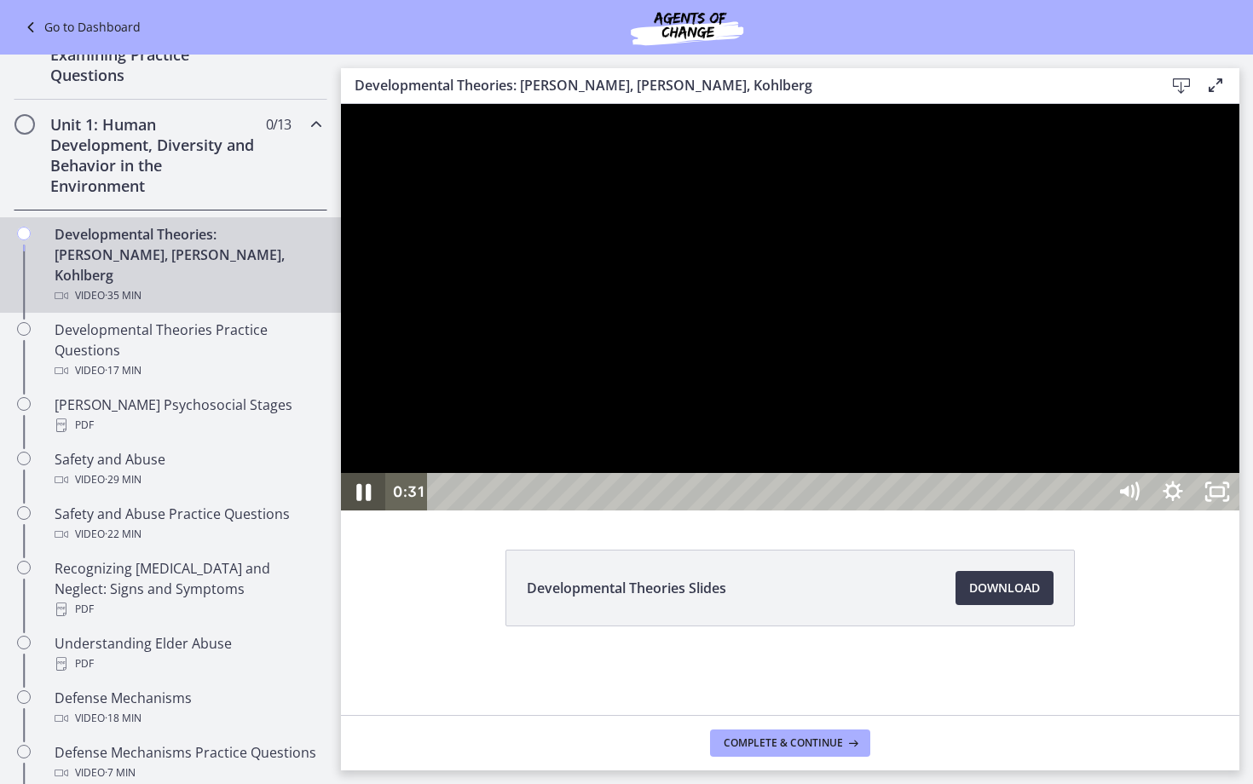
click at [360, 501] on icon "Pause" at bounding box center [363, 492] width 14 height 17
click at [360, 499] on icon "Play Video" at bounding box center [364, 491] width 11 height 15
click at [853, 510] on div "Playbar" at bounding box center [769, 491] width 651 height 37
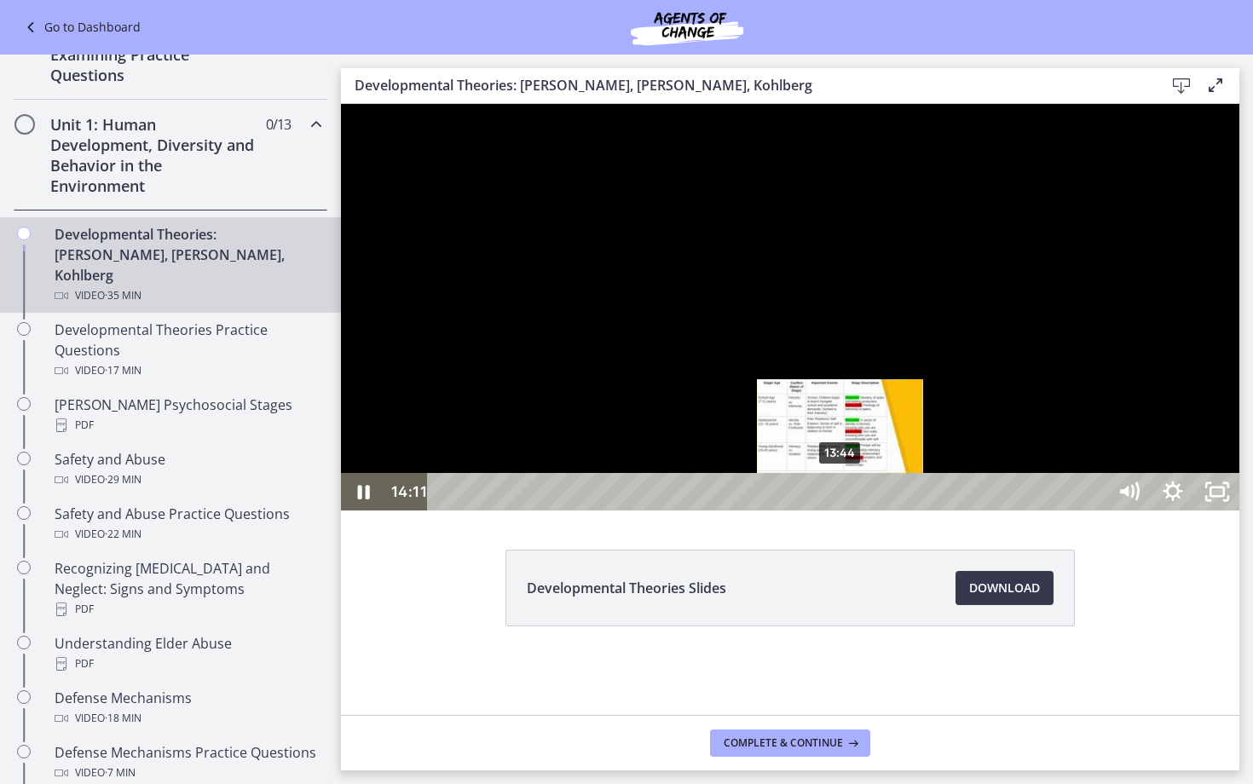
click at [841, 510] on div "13:44" at bounding box center [769, 491] width 651 height 37
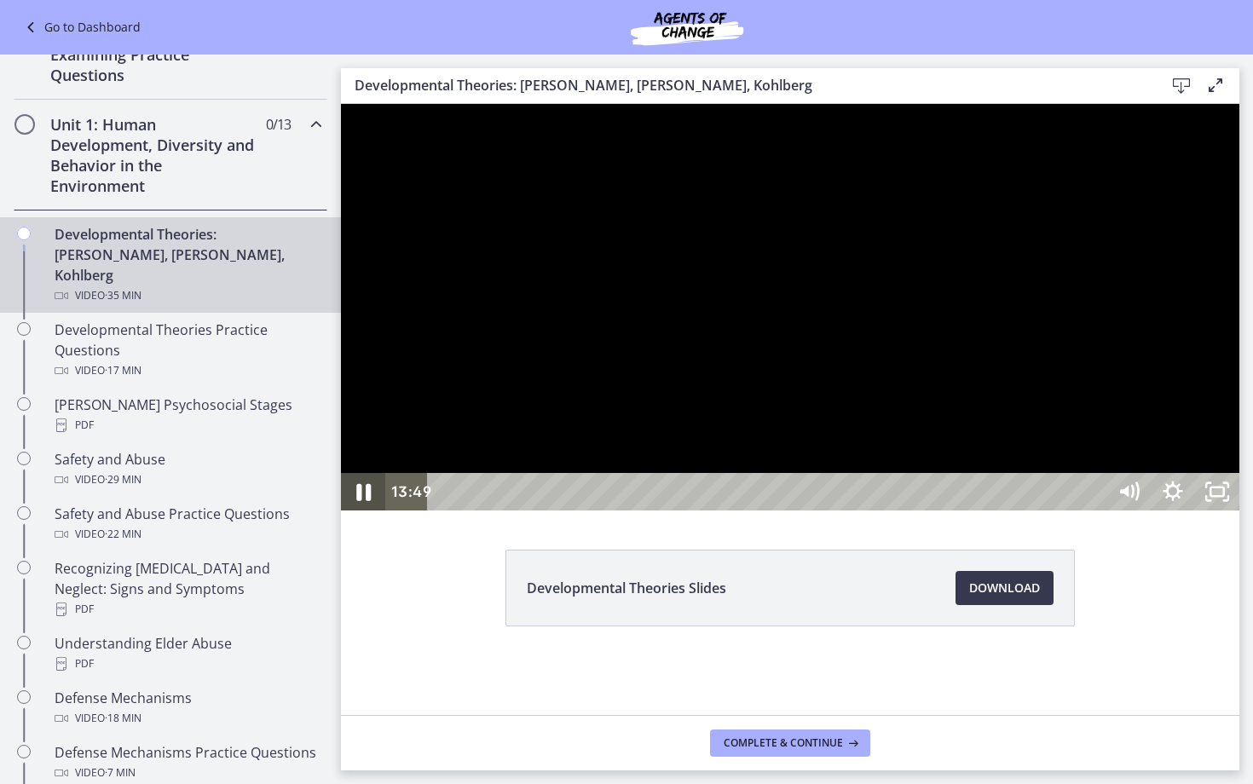
click at [361, 515] on icon "Pause" at bounding box center [363, 492] width 53 height 45
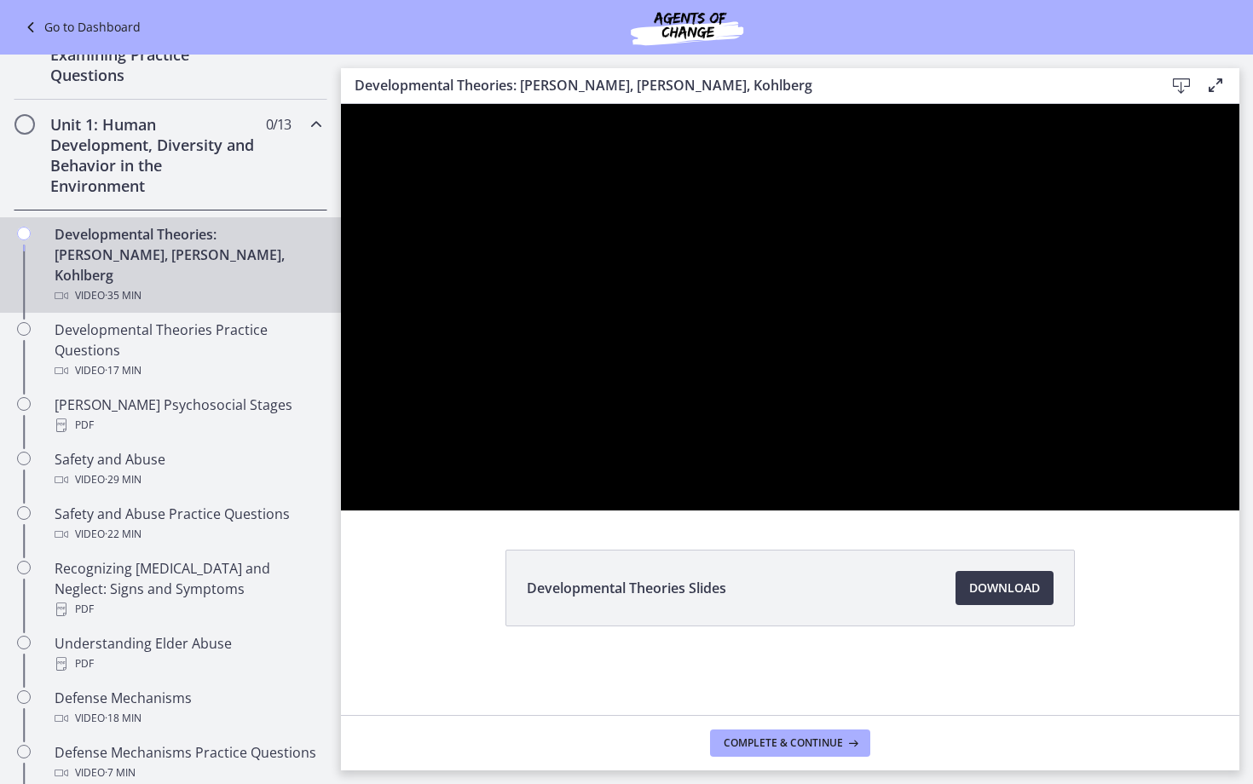
click at [341, 473] on button "Play Video" at bounding box center [363, 491] width 44 height 37
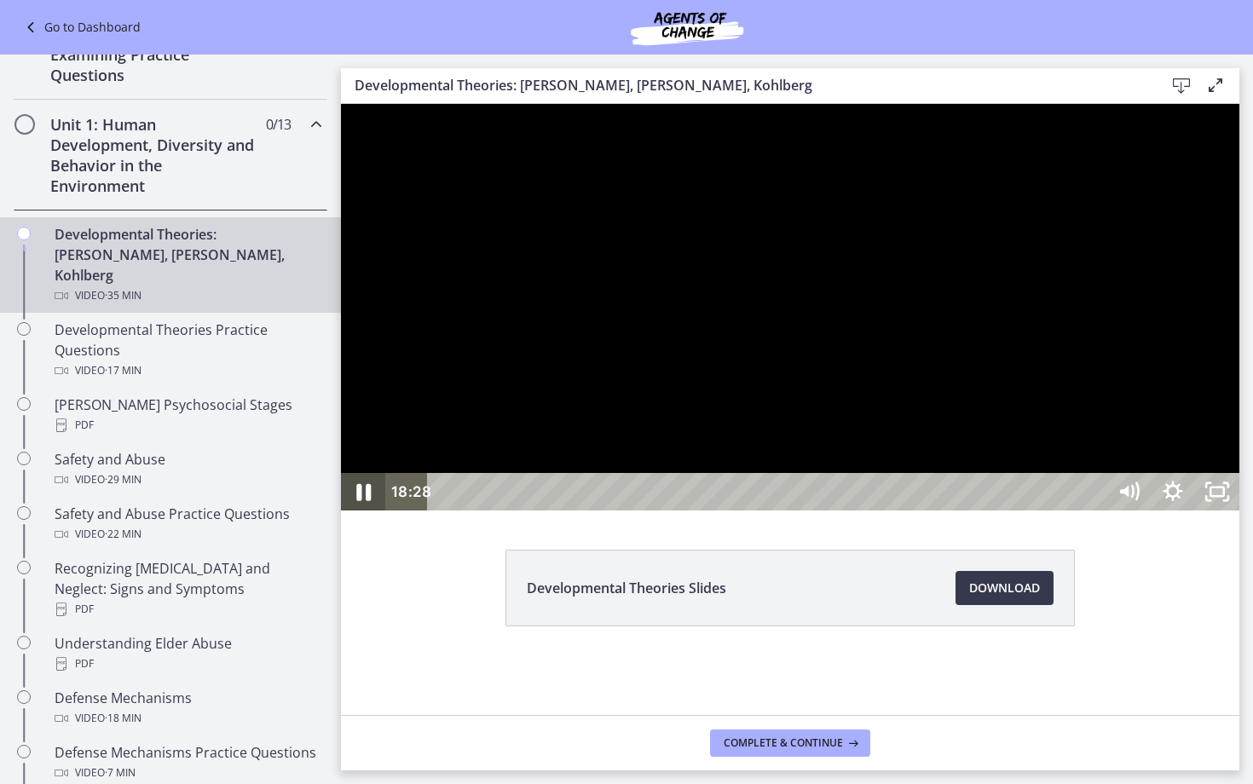
click at [368, 501] on icon "Pause" at bounding box center [363, 492] width 14 height 17
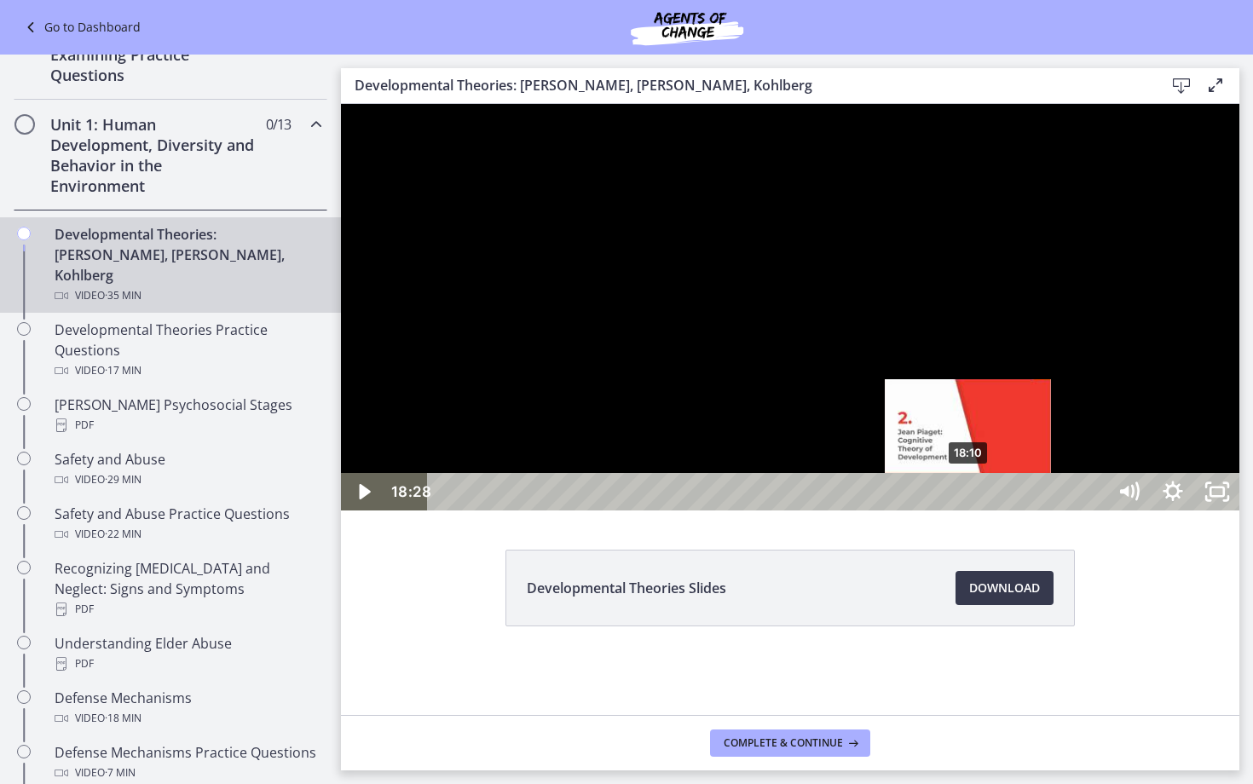
click at [969, 510] on div "18:10" at bounding box center [769, 491] width 651 height 37
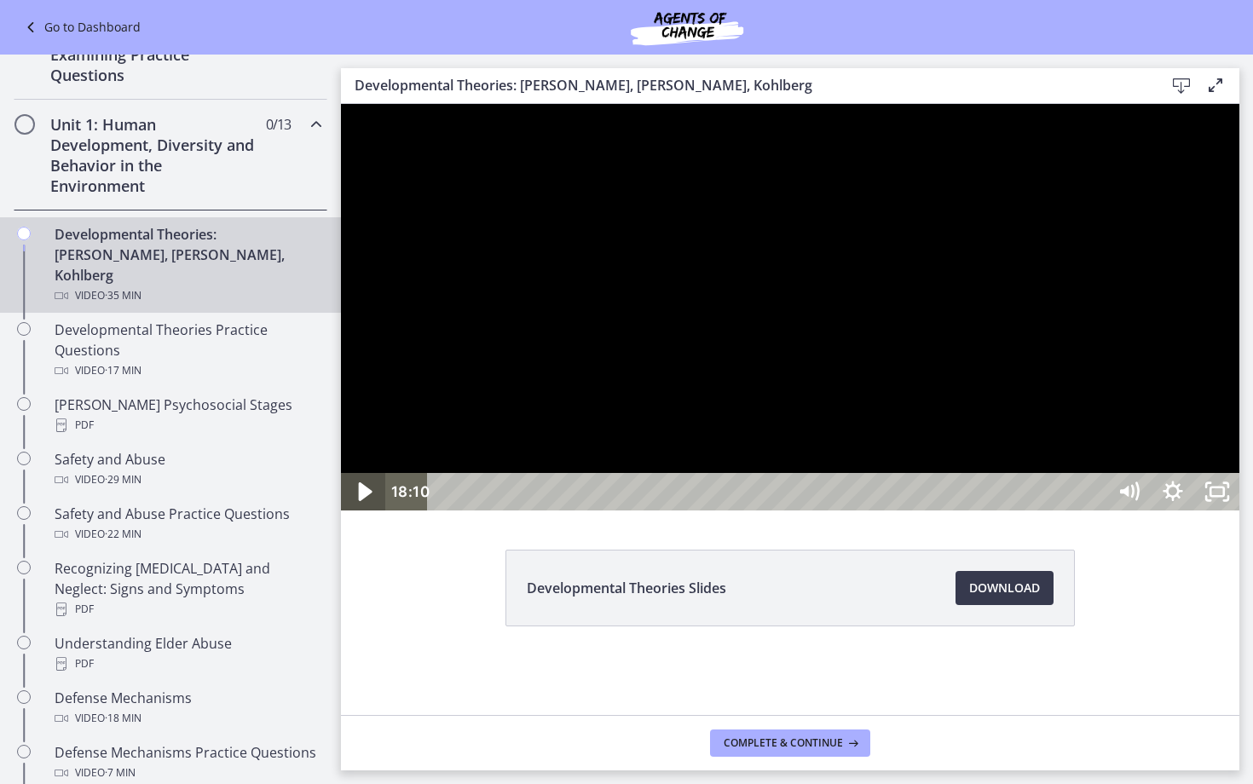
click at [357, 515] on icon "Play Video" at bounding box center [364, 492] width 53 height 45
click at [341, 473] on button "Pause" at bounding box center [363, 491] width 44 height 37
click at [341, 473] on button "Play Video" at bounding box center [363, 491] width 44 height 37
click at [341, 473] on button "Pause" at bounding box center [363, 491] width 44 height 37
click at [341, 473] on button "Play Video" at bounding box center [363, 491] width 44 height 37
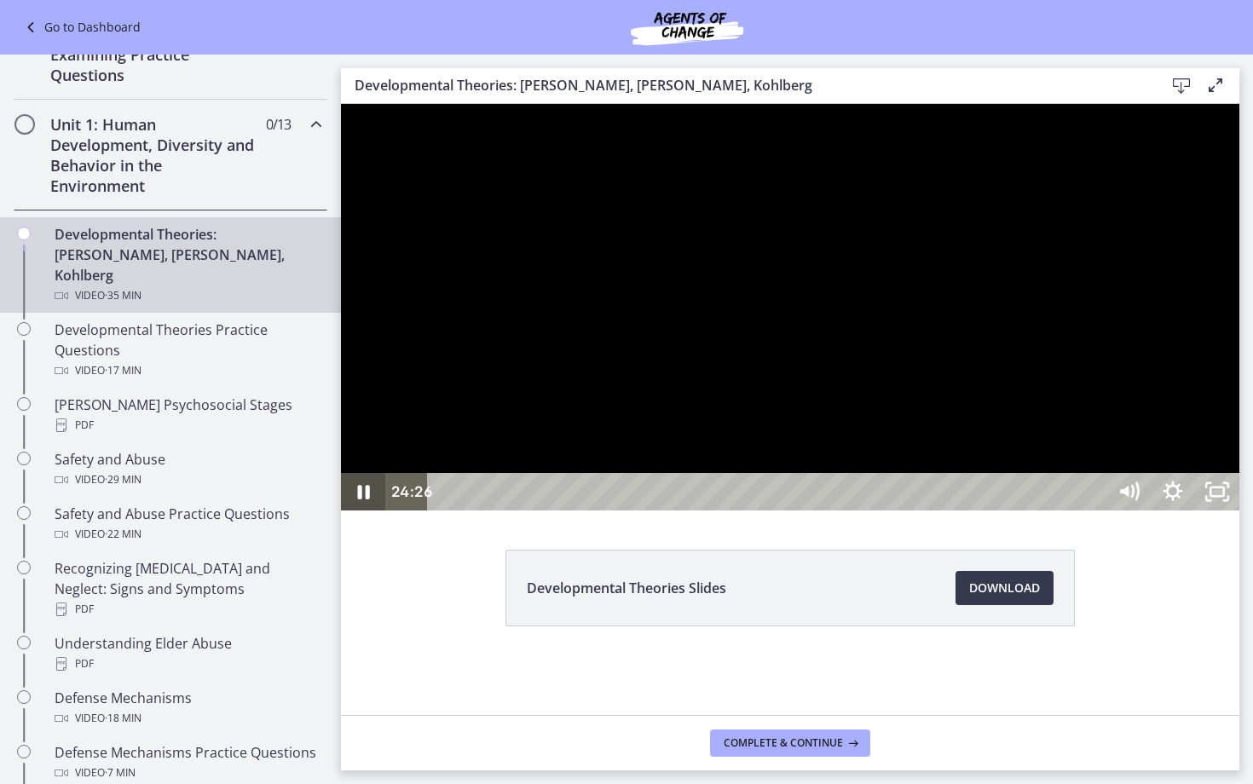
click at [341, 473] on button "Pause" at bounding box center [363, 491] width 44 height 37
click at [341, 473] on button "Play Video" at bounding box center [363, 491] width 44 height 37
click at [357, 515] on icon "Pause" at bounding box center [363, 492] width 53 height 45
click at [378, 515] on icon "Play Video" at bounding box center [364, 492] width 53 height 45
click at [341, 473] on button "Pause" at bounding box center [363, 491] width 44 height 37
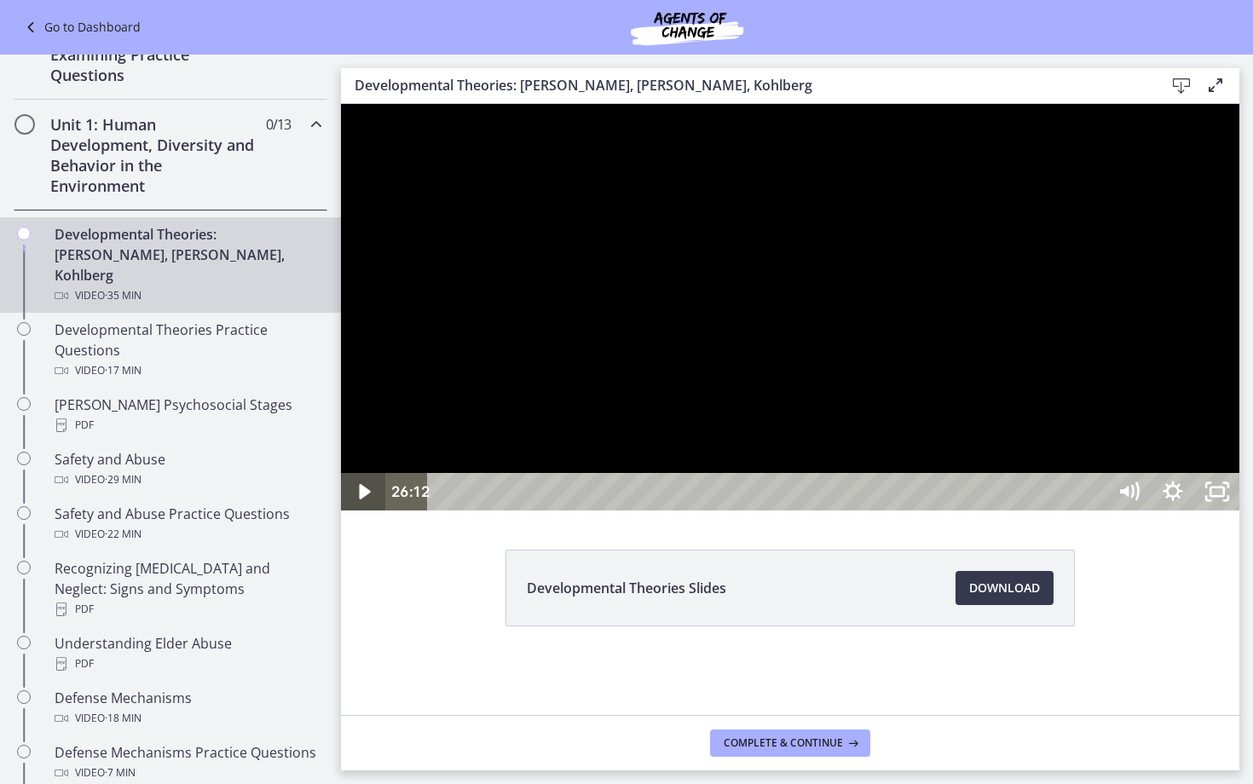
click at [341, 473] on button "Play Video" at bounding box center [363, 491] width 44 height 37
click at [341, 473] on button "Pause" at bounding box center [363, 491] width 44 height 37
click at [378, 510] on icon "Play Video" at bounding box center [365, 491] width 44 height 37
click at [366, 499] on icon "Pause" at bounding box center [364, 492] width 12 height 14
click at [341, 473] on button "Play Video" at bounding box center [363, 491] width 44 height 37
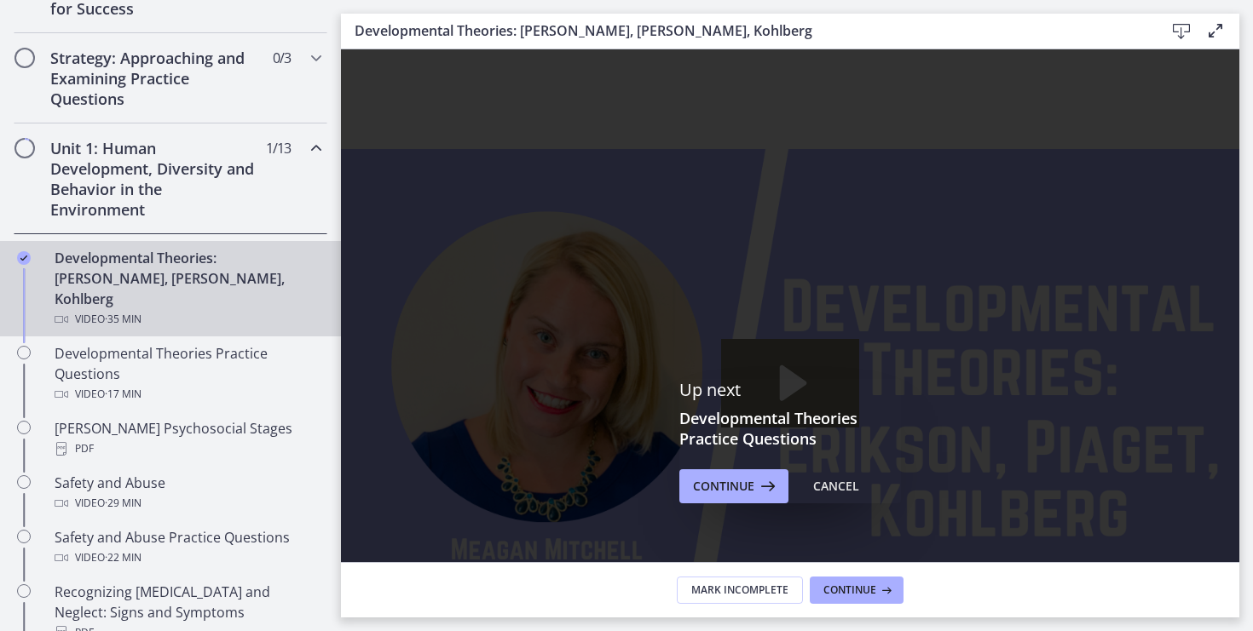
scroll to position [440, 0]
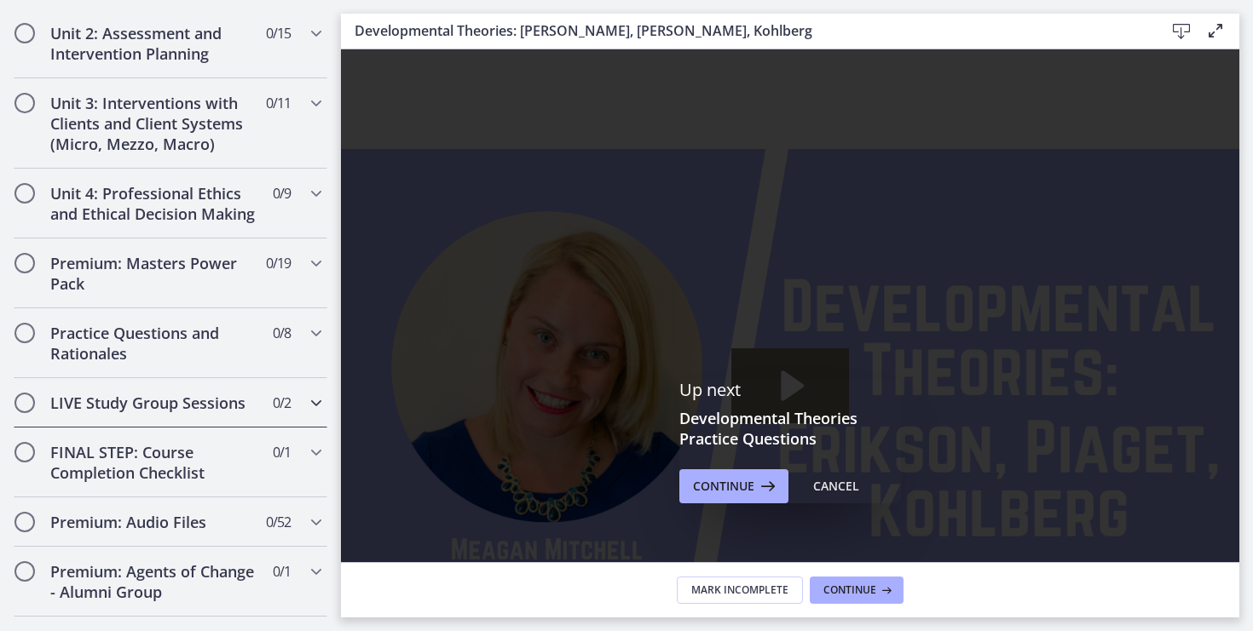
click at [171, 393] on h2 "LIVE Study Group Sessions" at bounding box center [154, 403] width 208 height 20
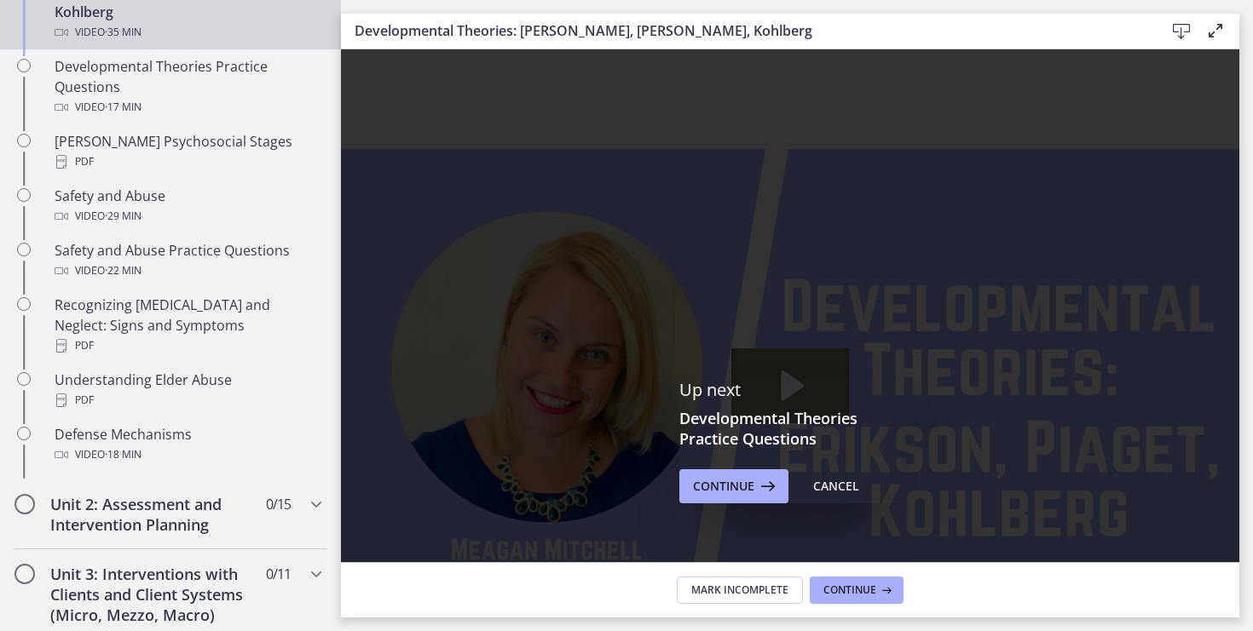
scroll to position [648, 0]
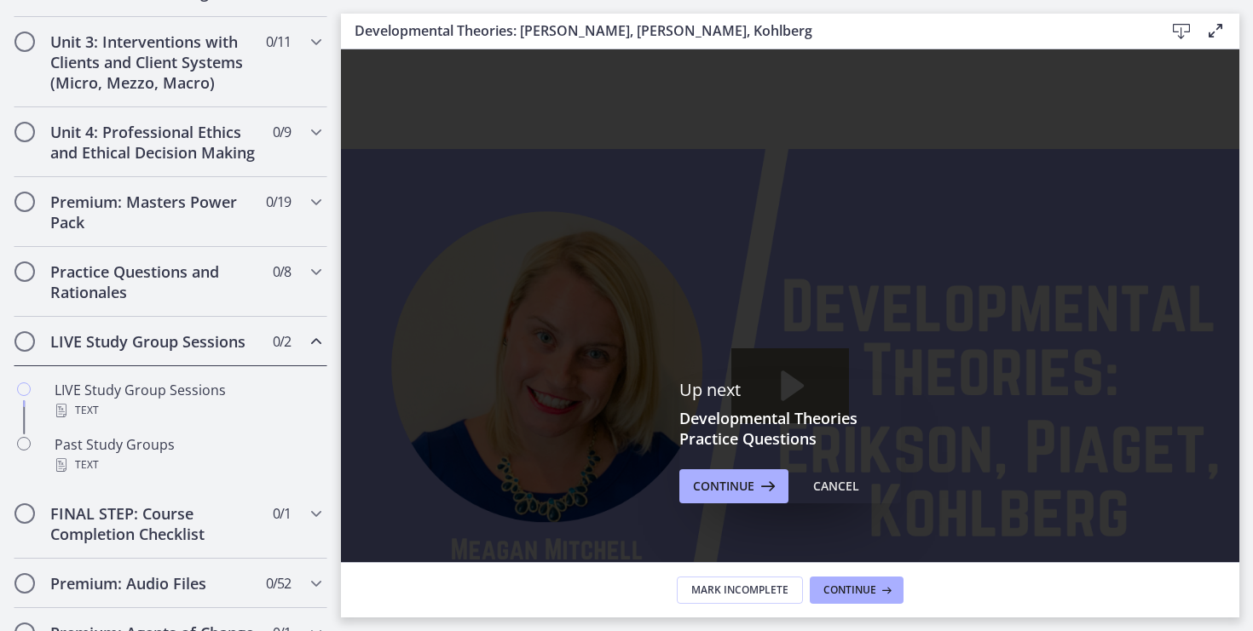
click at [173, 338] on h2 "LIVE Study Group Sessions" at bounding box center [154, 341] width 208 height 20
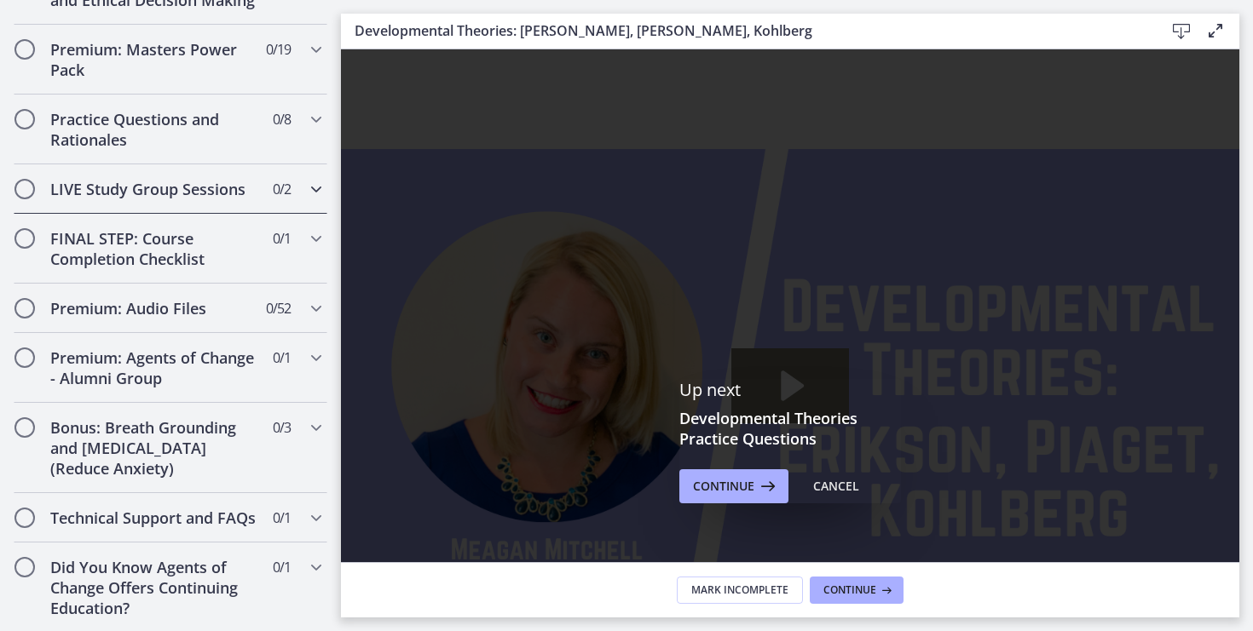
scroll to position [802, 0]
click at [199, 182] on h2 "LIVE Study Group Sessions" at bounding box center [154, 188] width 208 height 20
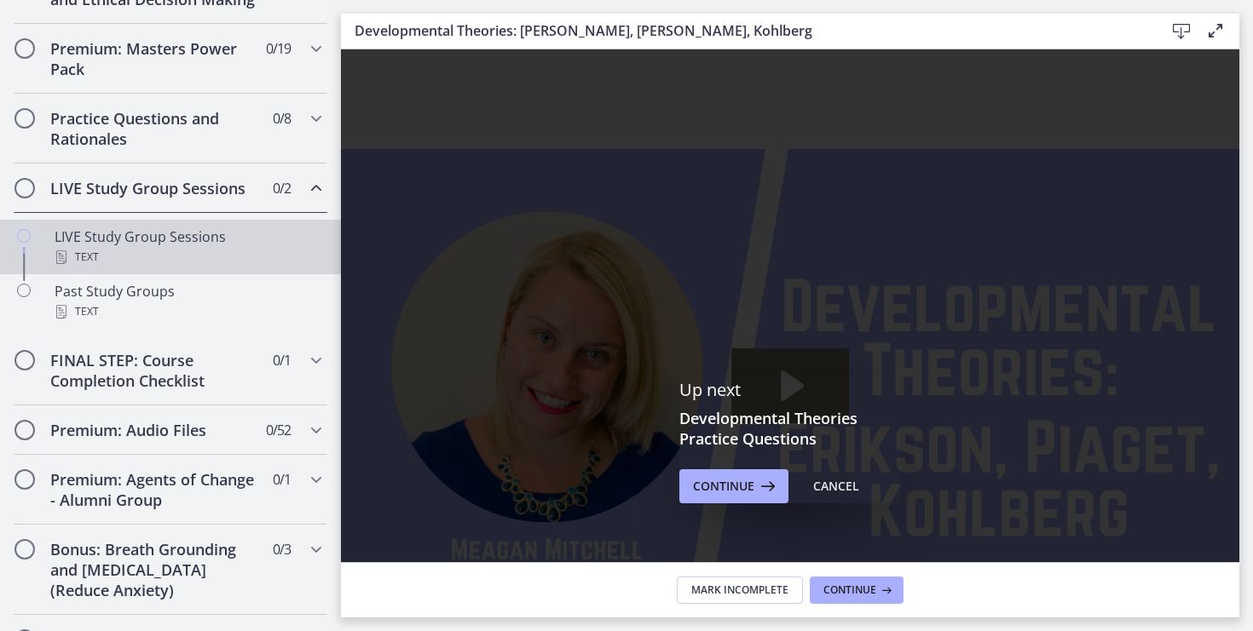
click at [140, 245] on div "LIVE Study Group Sessions Text" at bounding box center [188, 247] width 266 height 41
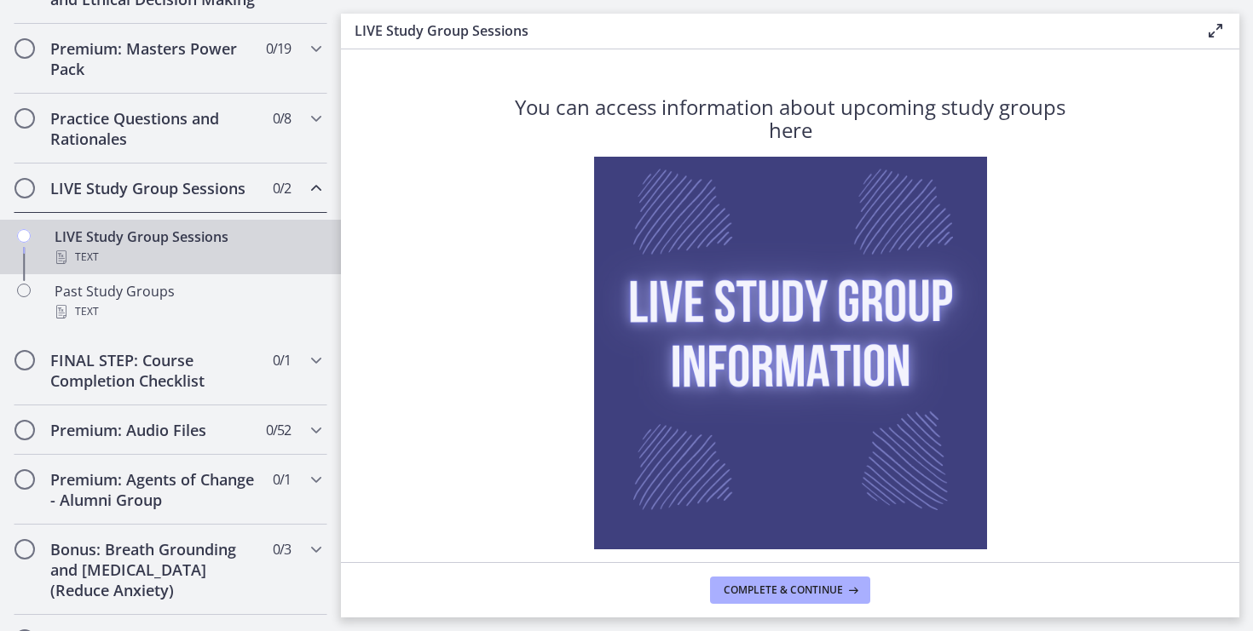
click at [732, 348] on img at bounding box center [790, 353] width 393 height 393
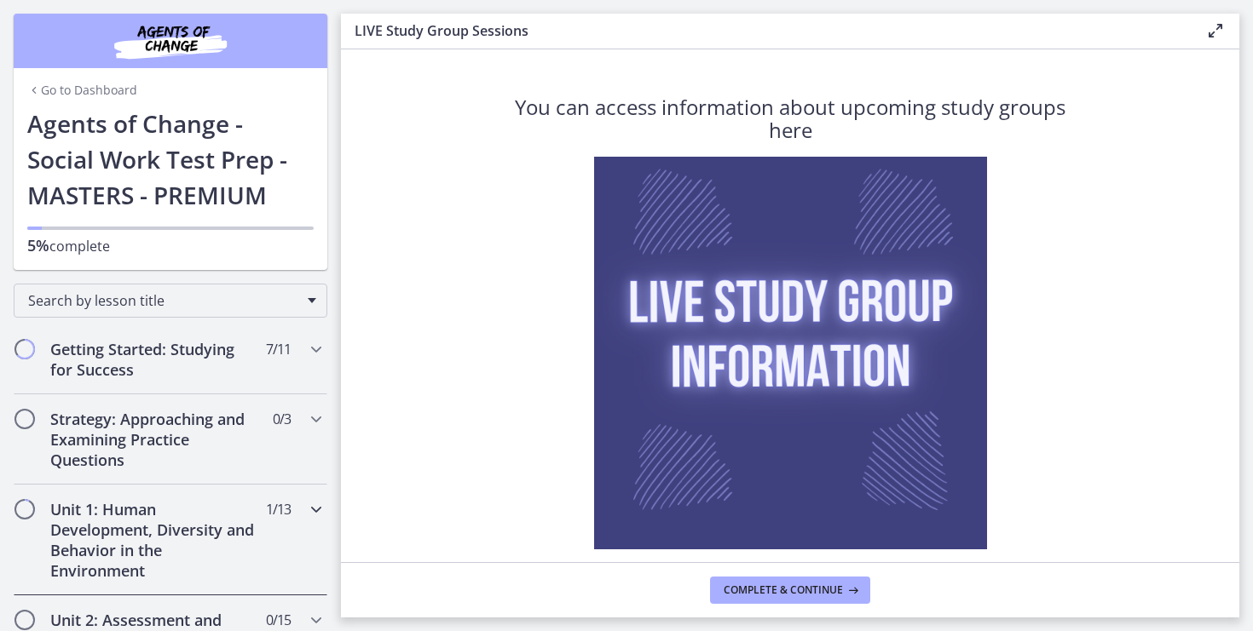
click at [300, 495] on div "Unit 1: Human Development, Diversity and Behavior in the Environment 1 / 13 Com…" at bounding box center [171, 540] width 314 height 111
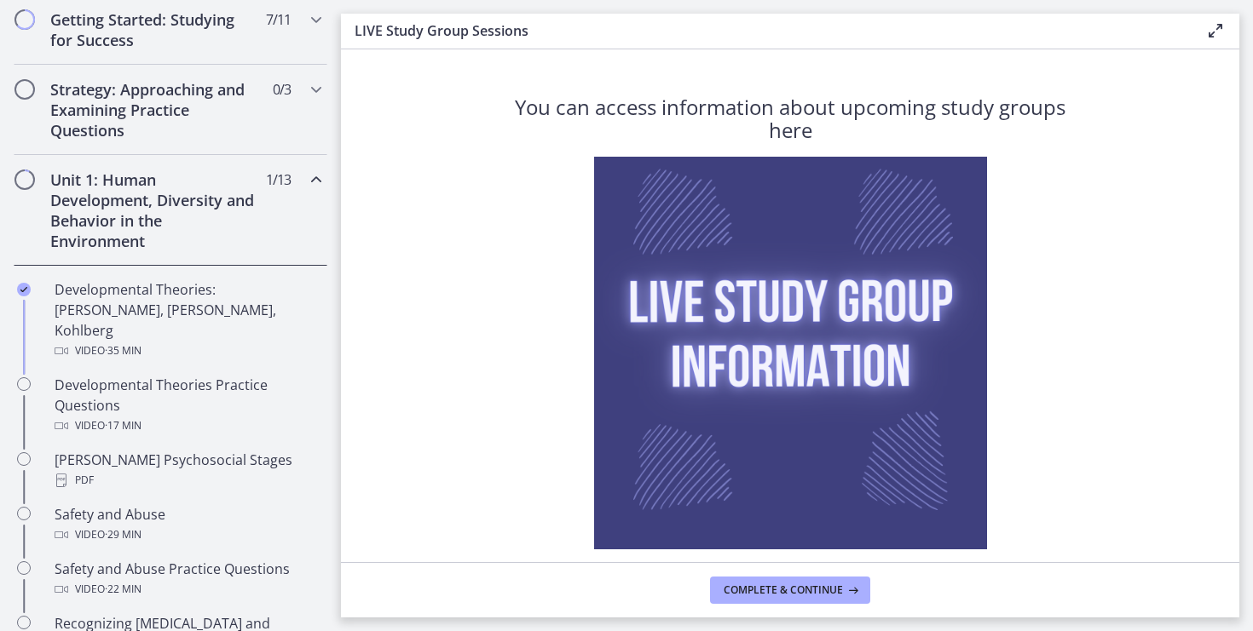
scroll to position [331, 0]
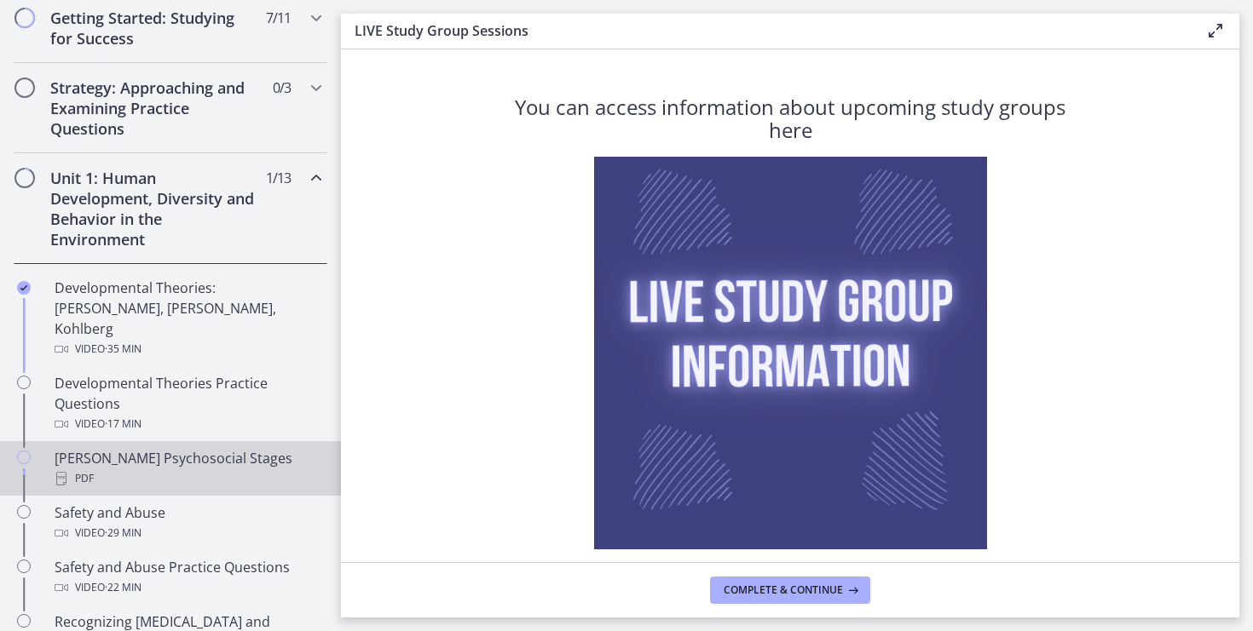
click at [153, 448] on div "[PERSON_NAME] Psychosocial Stages PDF" at bounding box center [188, 468] width 266 height 41
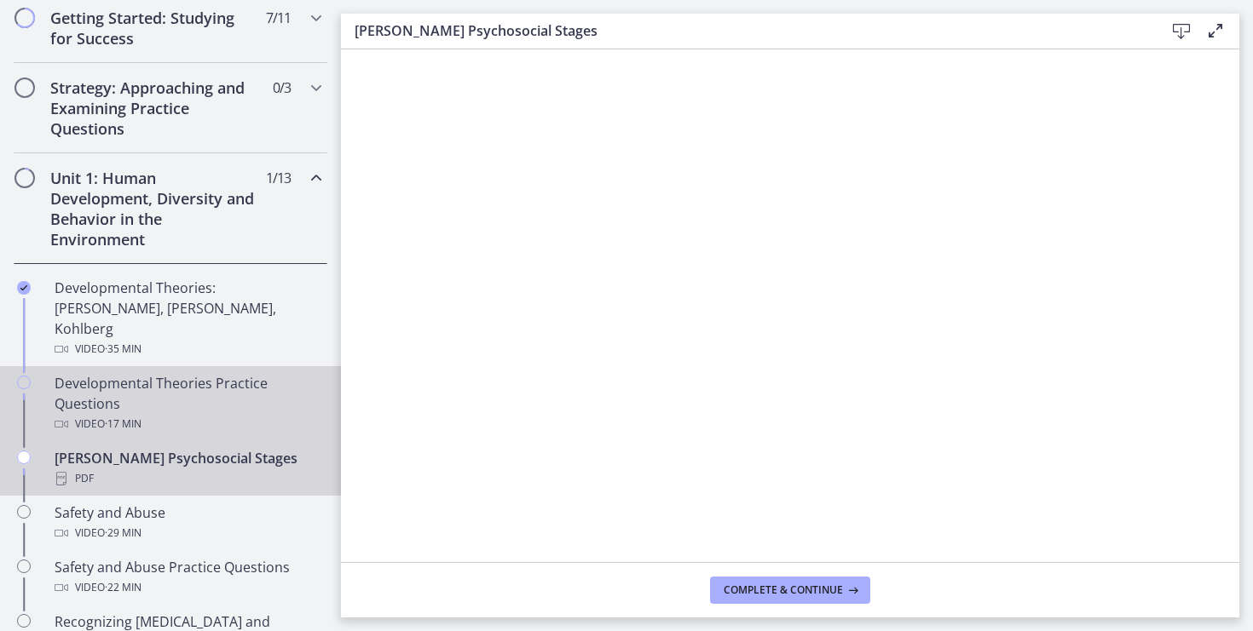
click at [219, 373] on div "Developmental Theories Practice Questions Video · 17 min" at bounding box center [188, 403] width 266 height 61
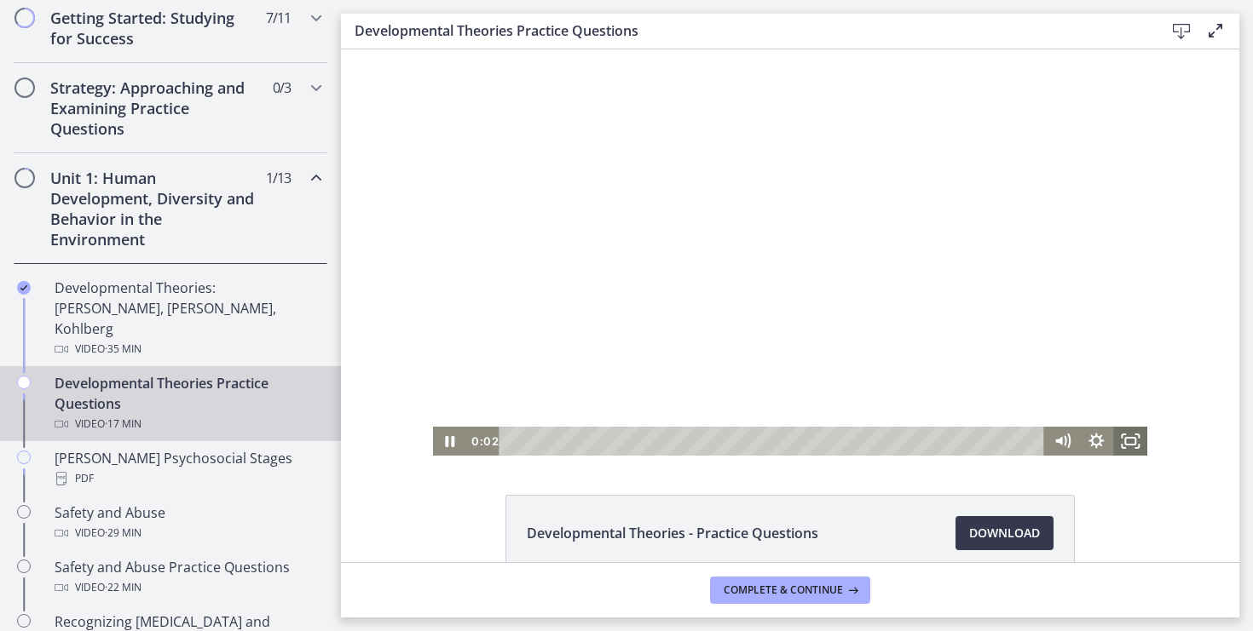
click at [1132, 443] on icon "Fullscreen" at bounding box center [1130, 441] width 34 height 29
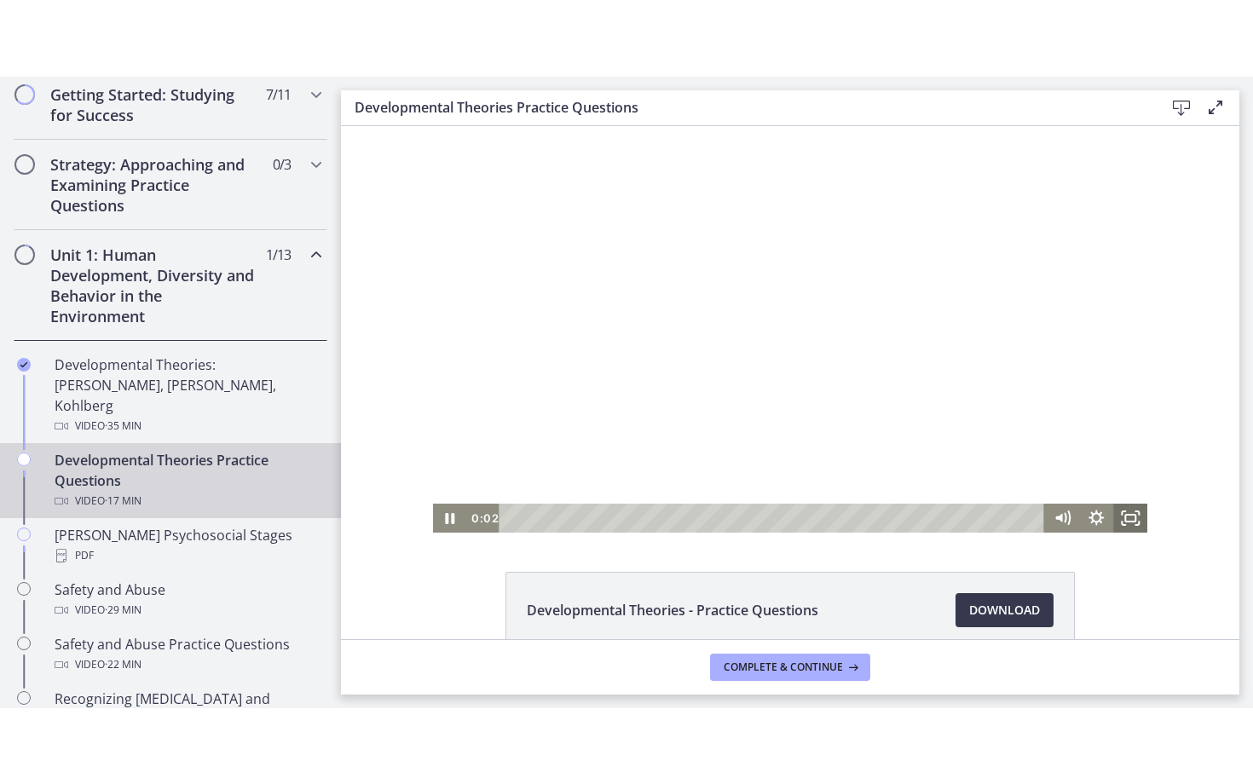
scroll to position [253, 0]
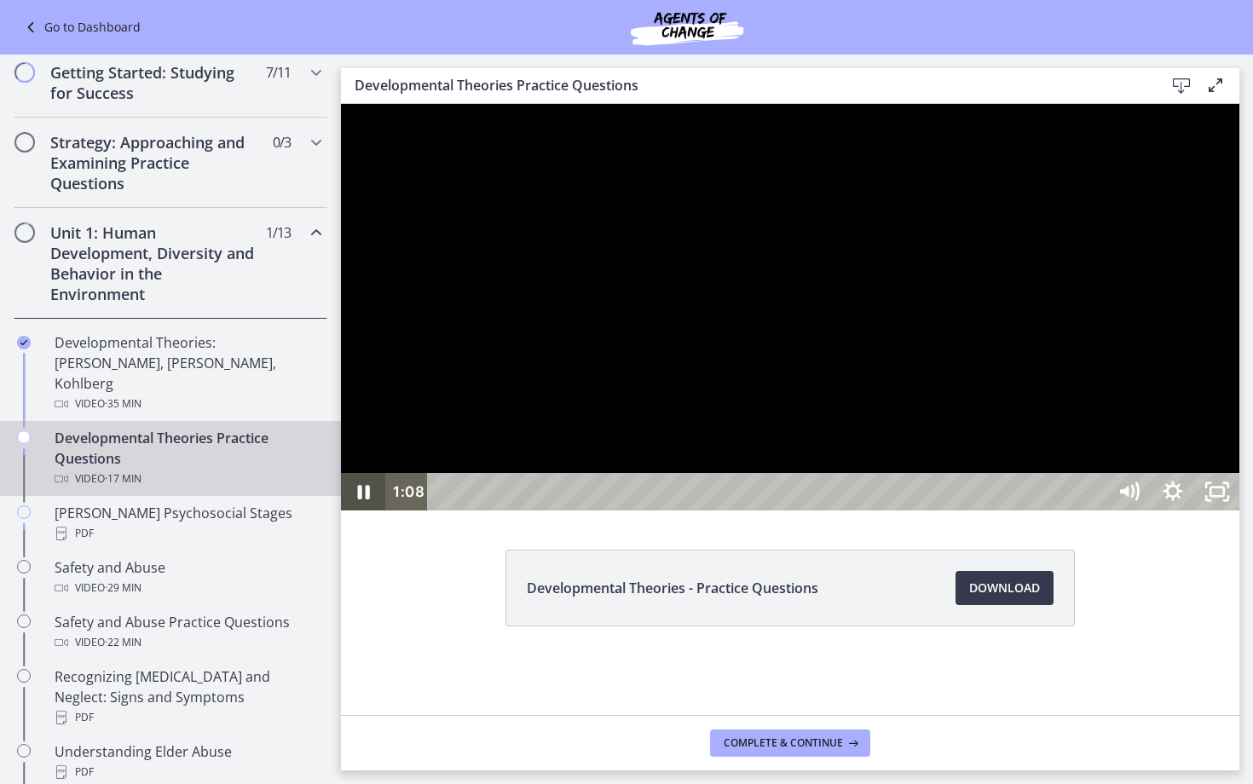
click at [355, 510] on icon "Pause" at bounding box center [363, 491] width 44 height 37
click at [355, 515] on icon "Play Video" at bounding box center [364, 492] width 53 height 45
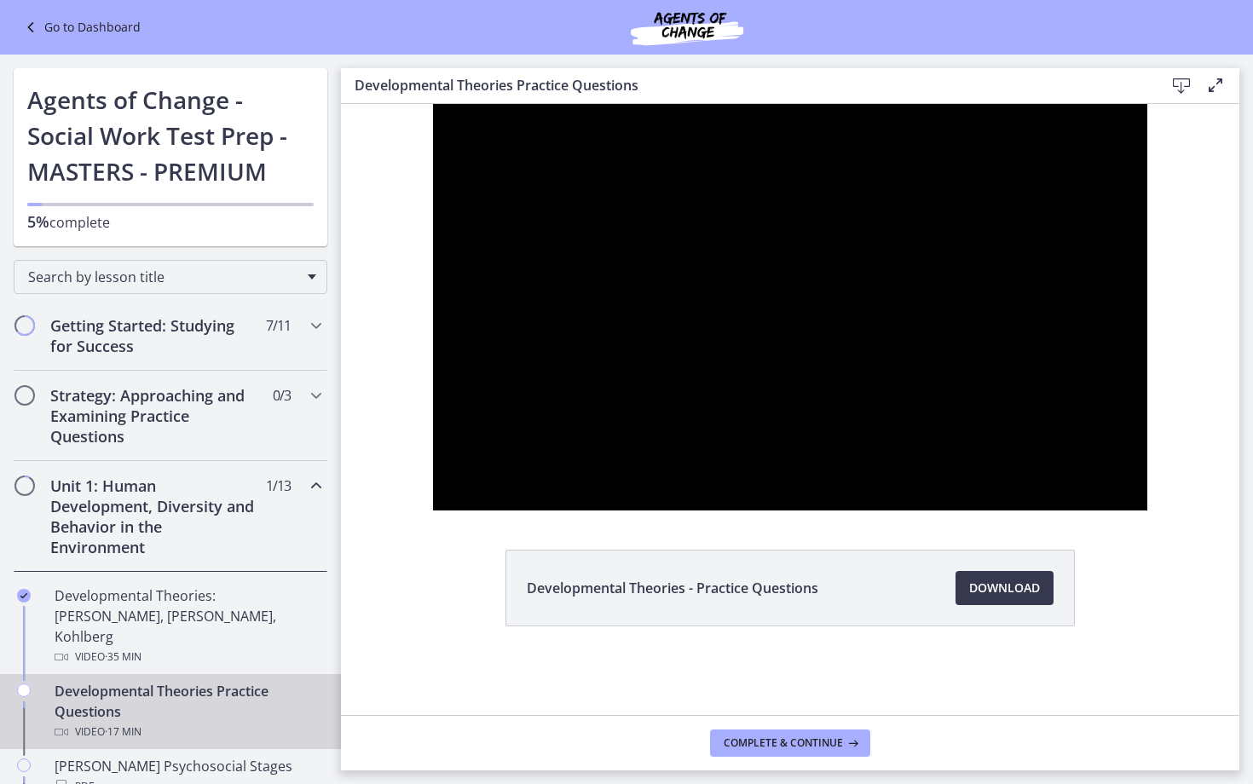
scroll to position [253, 0]
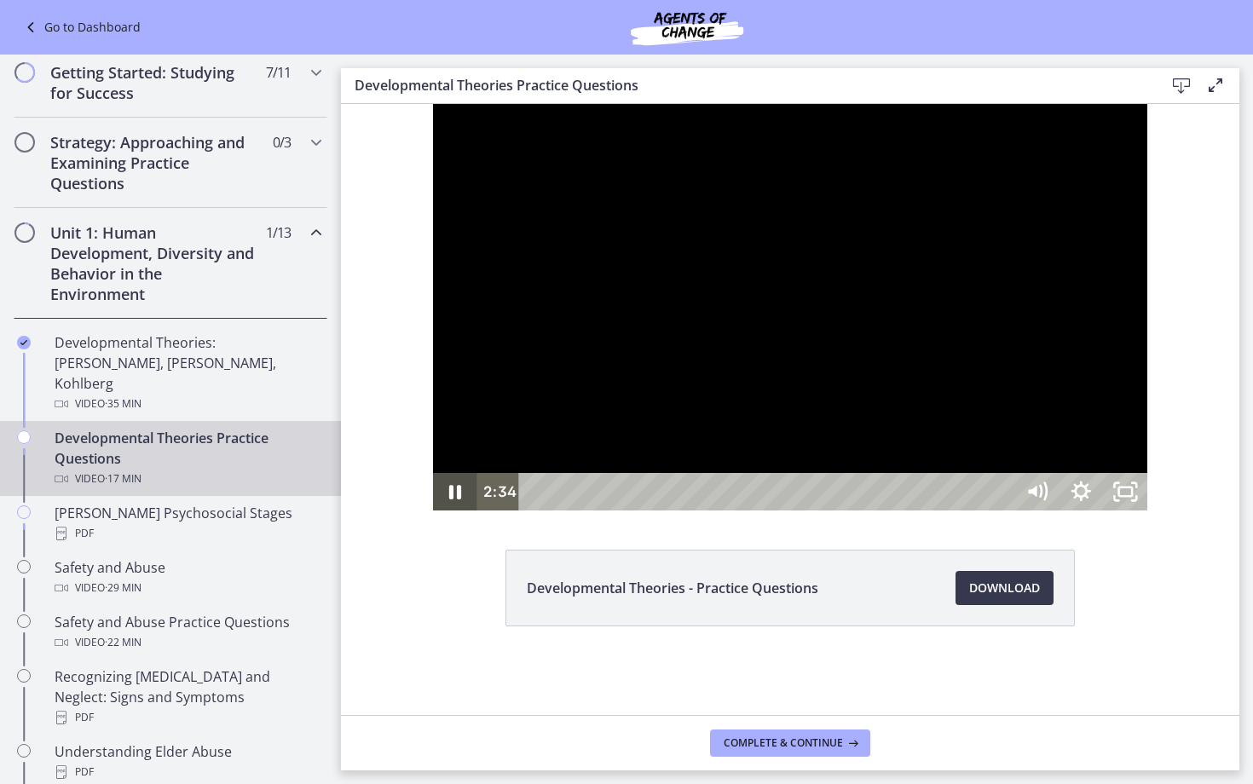
click at [433, 510] on icon "Pause" at bounding box center [455, 491] width 44 height 37
click at [430, 515] on icon "Play Video" at bounding box center [456, 492] width 53 height 45
click at [448, 501] on icon "Pause" at bounding box center [455, 492] width 14 height 17
click at [428, 515] on icon "Pause" at bounding box center [454, 492] width 53 height 45
click at [435, 510] on icon "Play Video" at bounding box center [457, 491] width 44 height 37
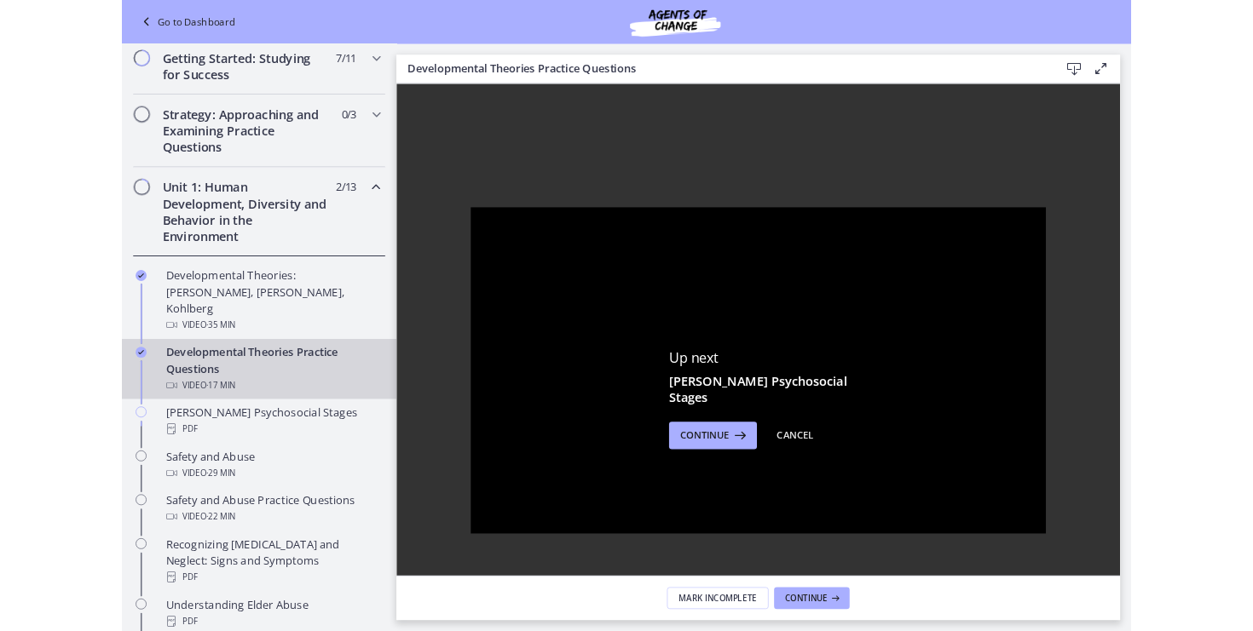
scroll to position [331, 0]
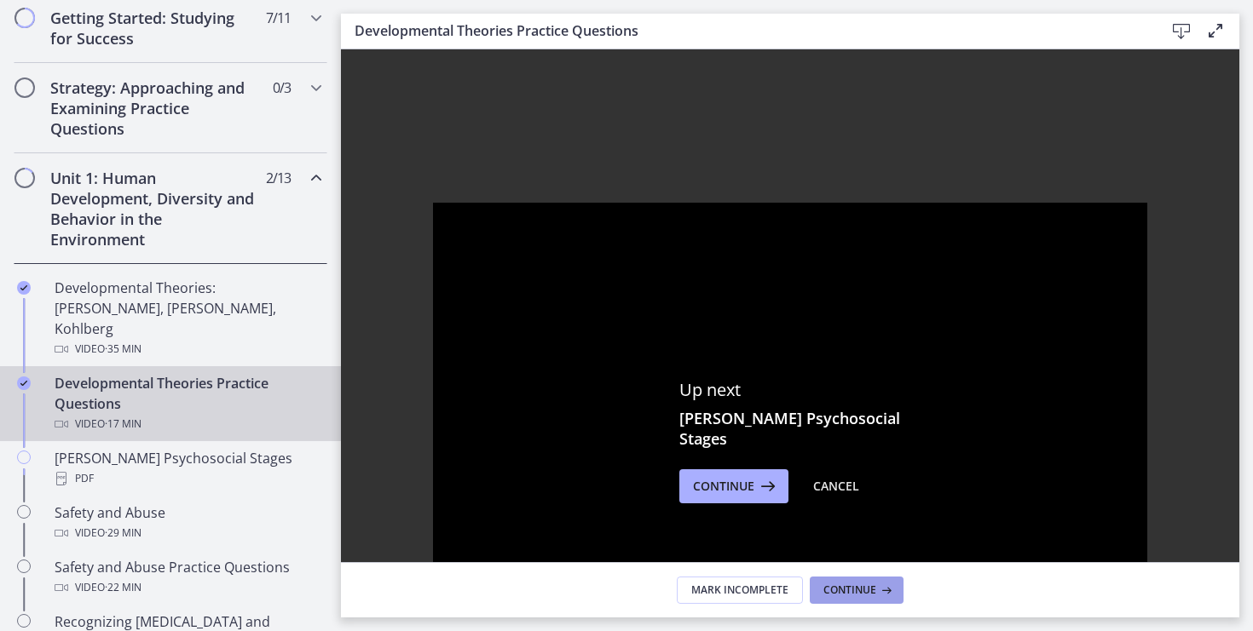
click at [843, 591] on span "Continue" at bounding box center [849, 591] width 53 height 14
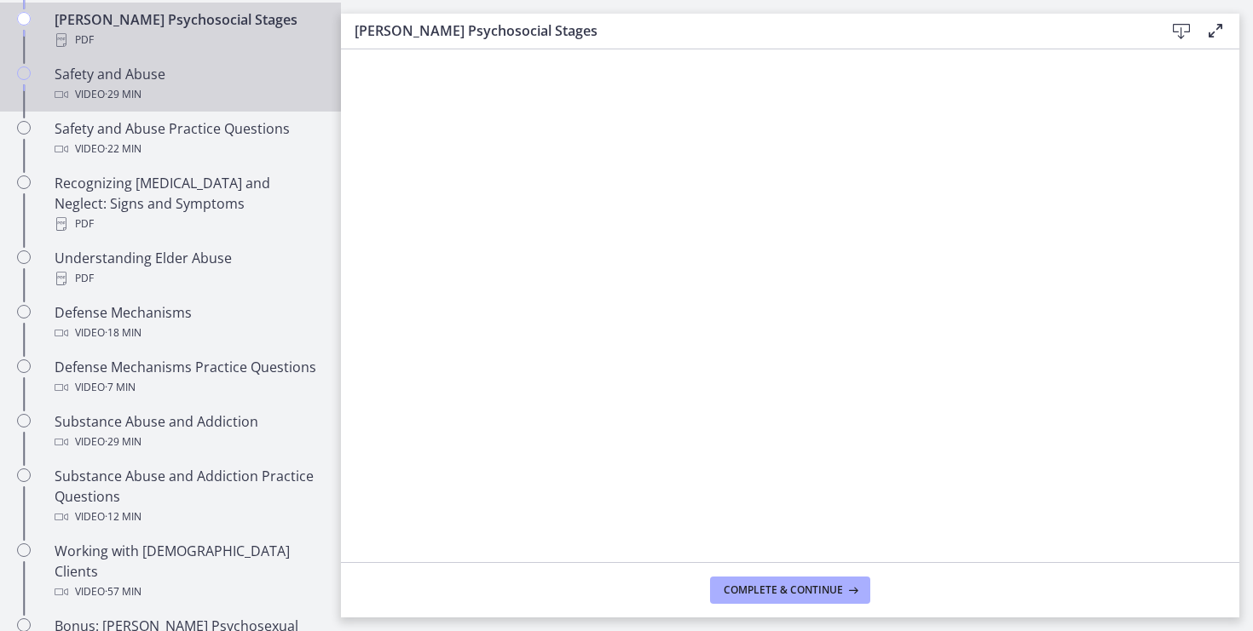
scroll to position [775, 0]
